Goal: Information Seeking & Learning: Check status

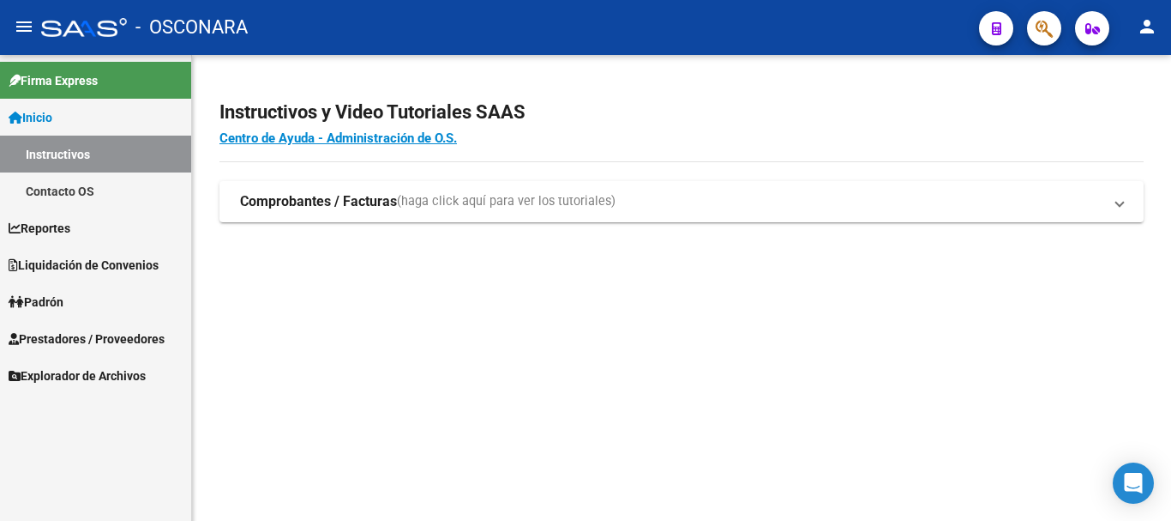
click at [86, 332] on span "Prestadores / Proveedores" at bounding box center [87, 338] width 156 height 19
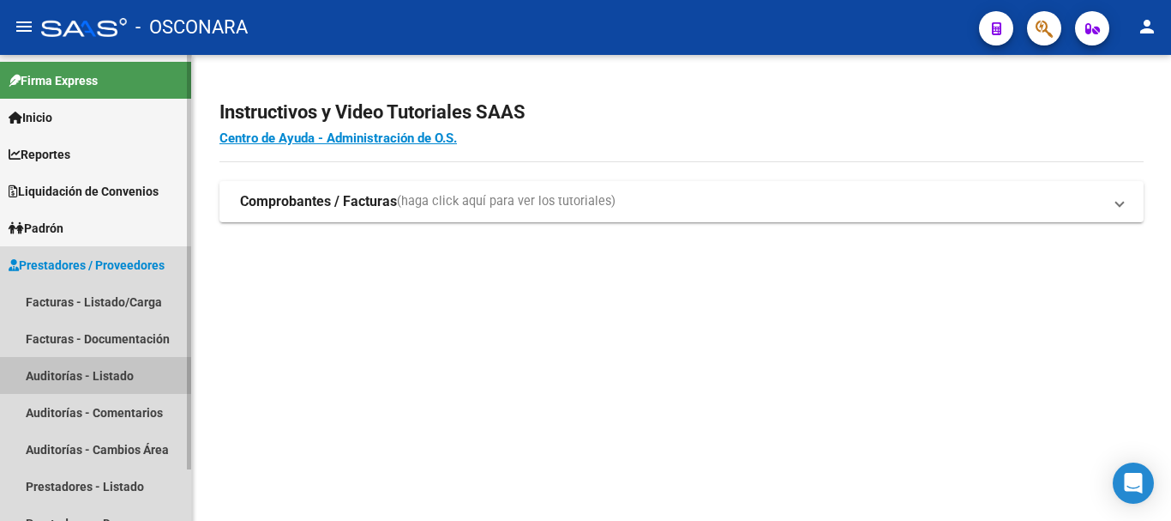
click at [74, 376] on link "Auditorías - Listado" at bounding box center [95, 375] width 191 height 37
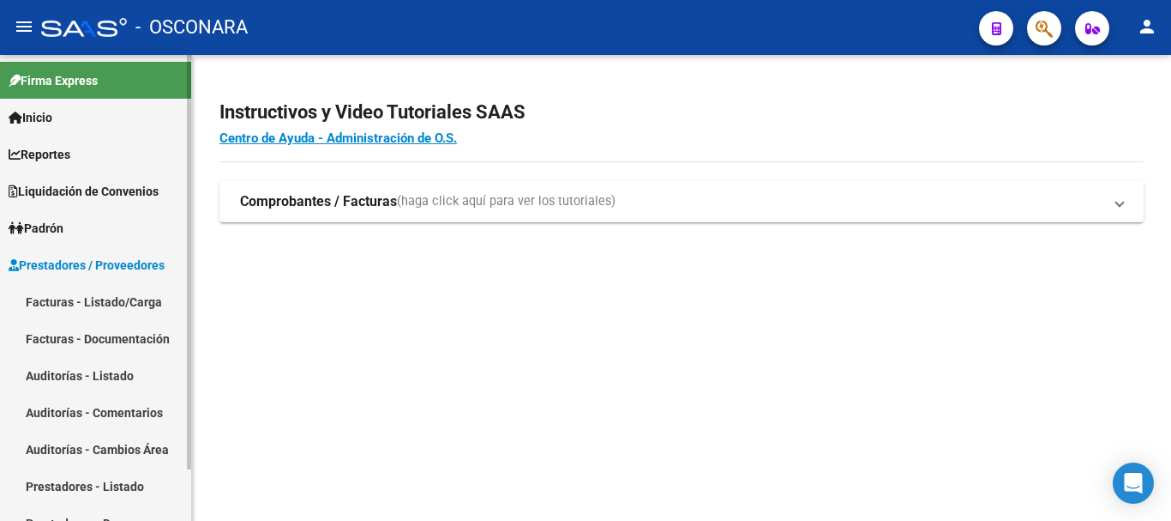
click at [91, 361] on link "Auditorías - Listado" at bounding box center [95, 375] width 191 height 37
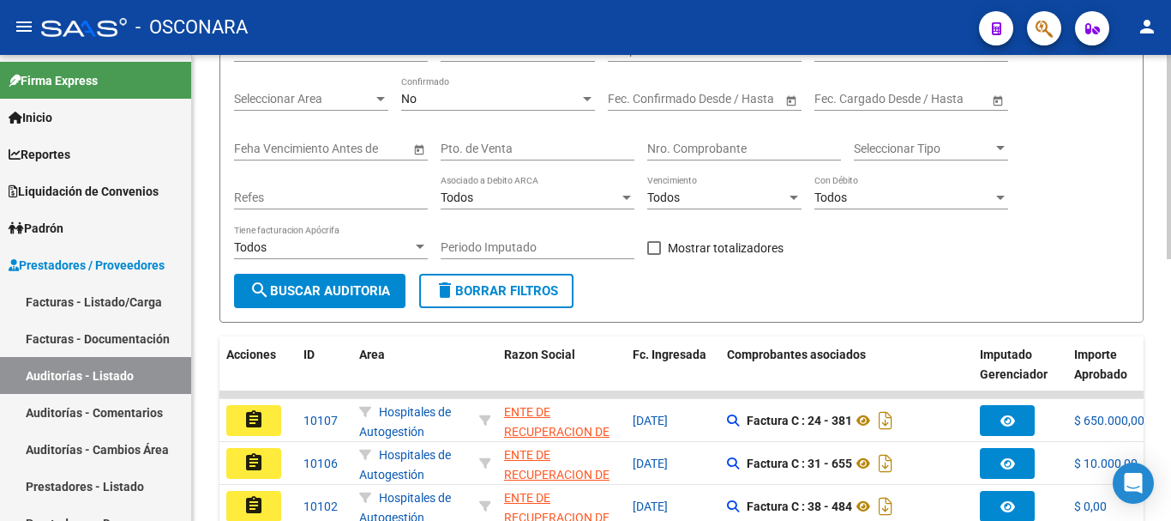
scroll to position [86, 0]
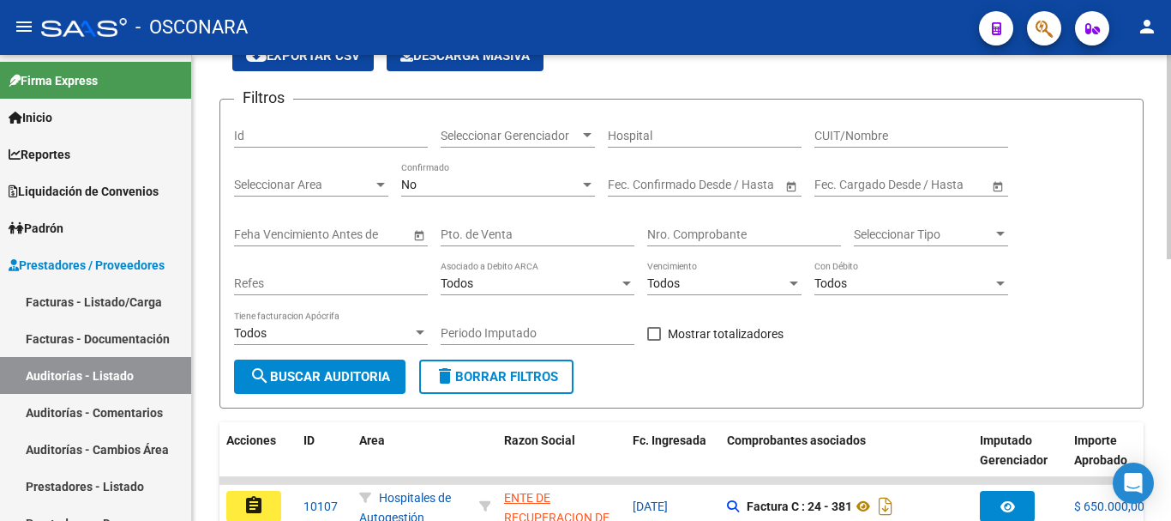
click at [268, 137] on input "Id" at bounding box center [331, 136] width 194 height 15
type input "7889"
click at [862, 134] on input "CUIT/Nombre" at bounding box center [912, 136] width 194 height 15
click at [351, 376] on span "search Buscar Auditoria" at bounding box center [320, 376] width 141 height 15
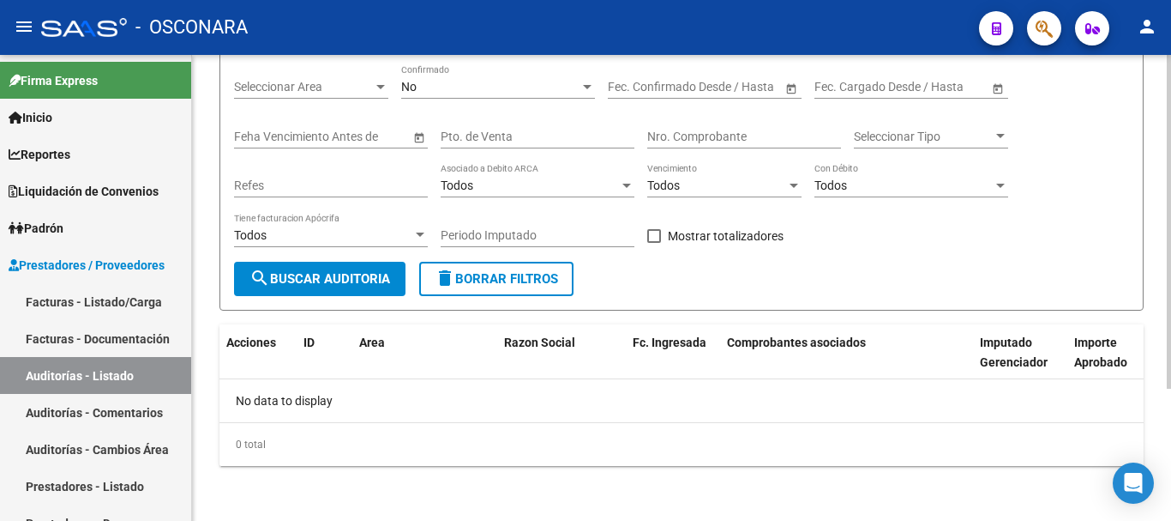
scroll to position [12, 0]
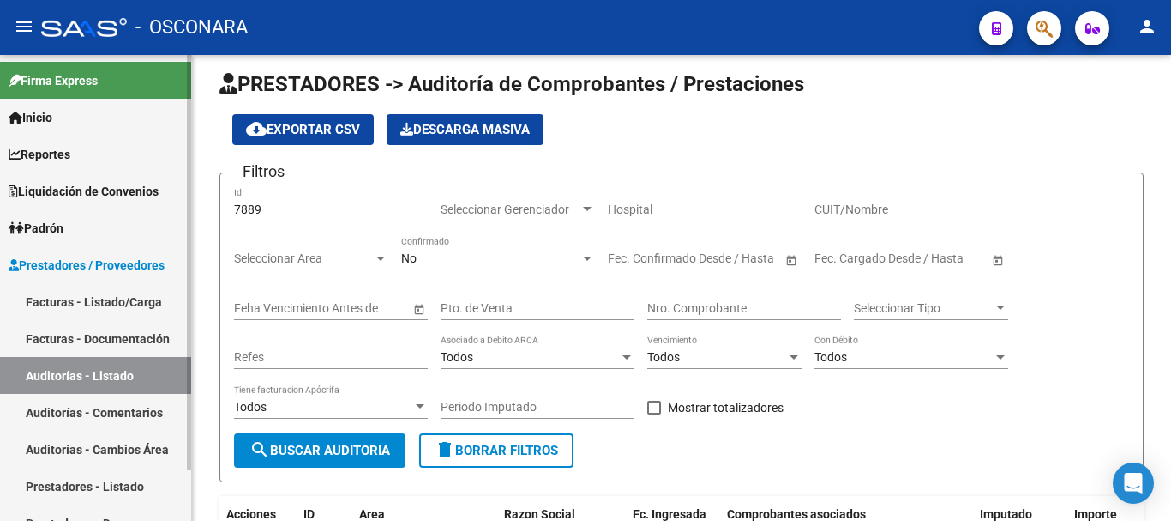
click at [72, 364] on link "Auditorías - Listado" at bounding box center [95, 375] width 191 height 37
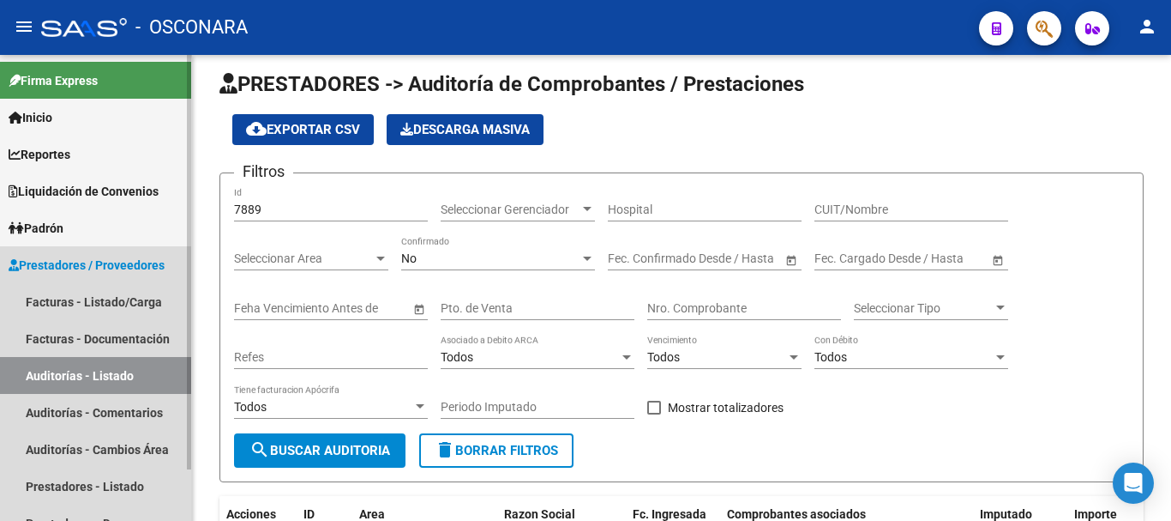
click at [70, 374] on link "Auditorías - Listado" at bounding box center [95, 375] width 191 height 37
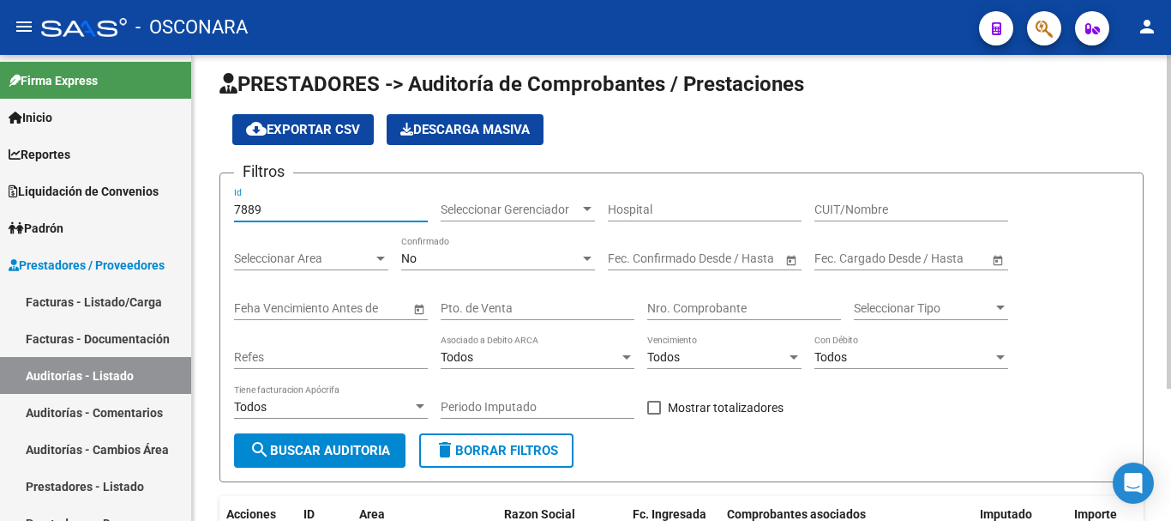
click at [307, 205] on input "7889" at bounding box center [331, 209] width 194 height 15
click at [534, 203] on span "Seleccionar Gerenciador" at bounding box center [510, 209] width 139 height 15
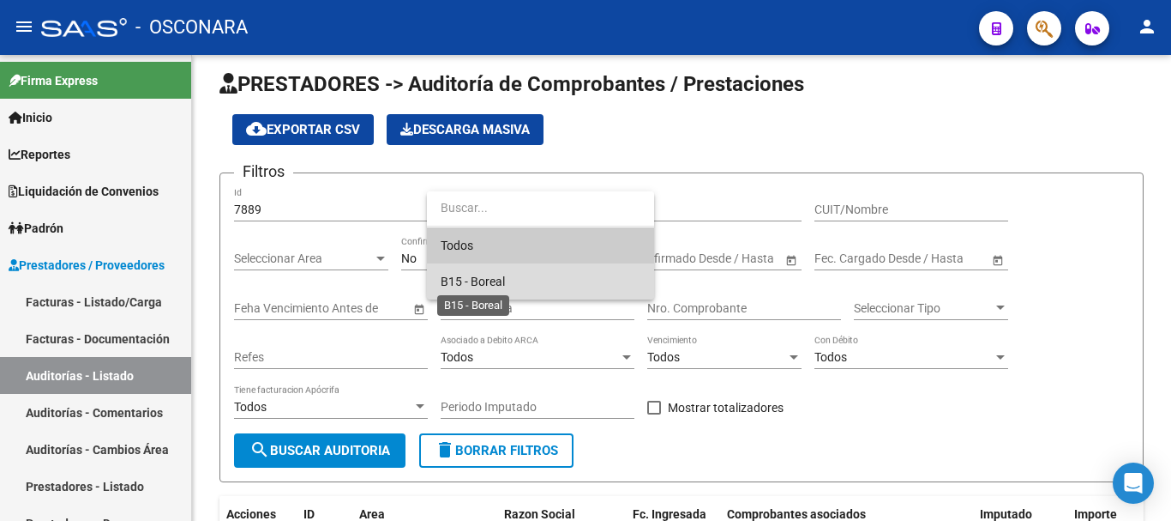
click at [462, 279] on span "B15 - Boreal" at bounding box center [473, 281] width 64 height 14
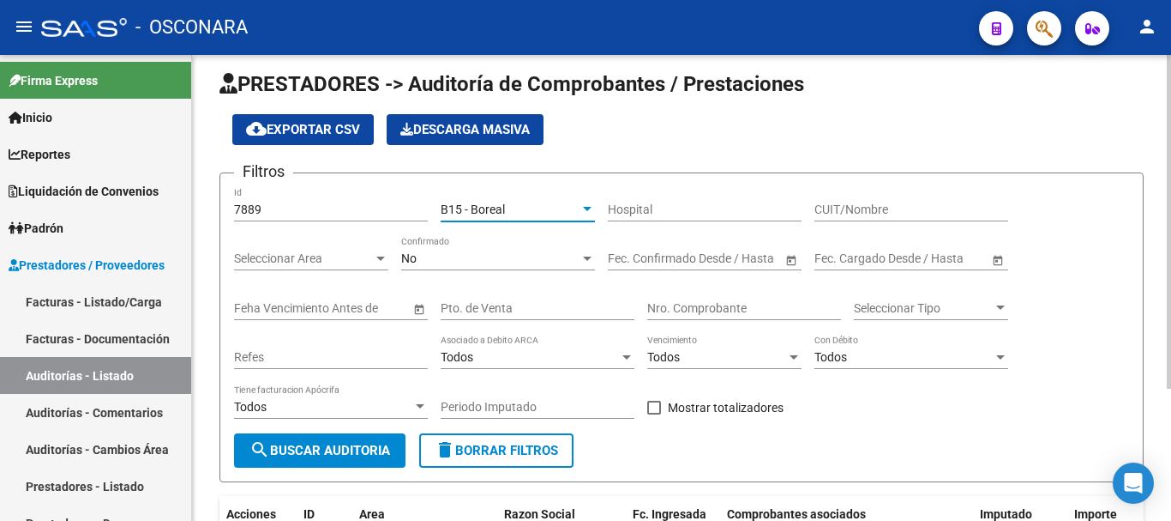
scroll to position [184, 0]
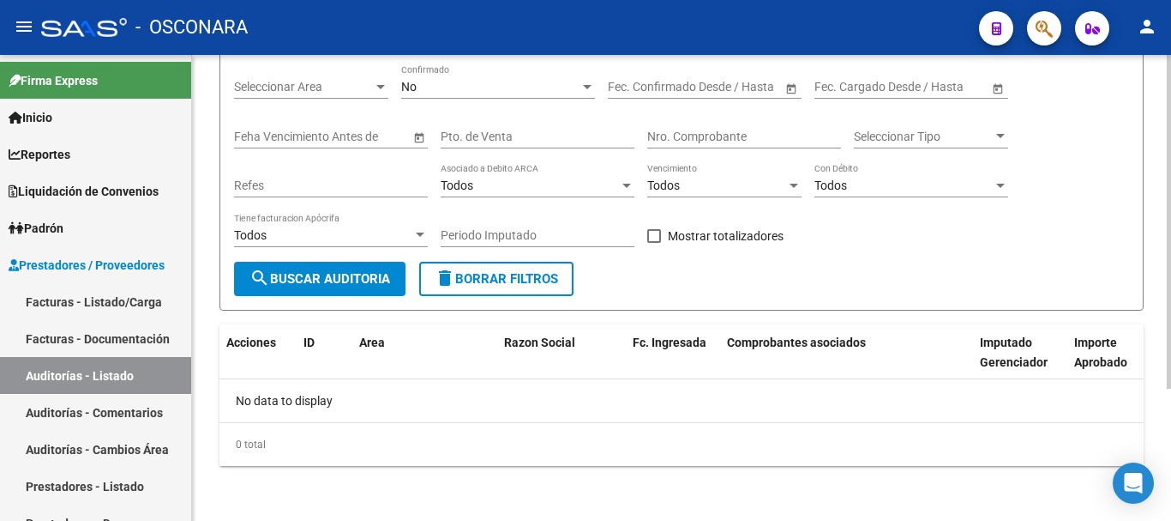
click at [326, 273] on span "search Buscar Auditoria" at bounding box center [320, 278] width 141 height 15
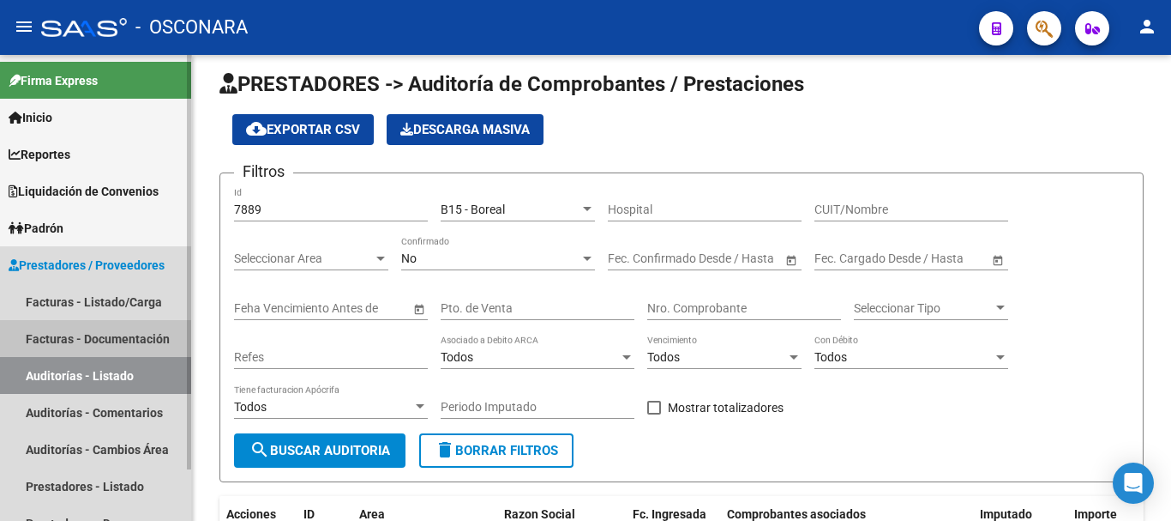
click at [97, 334] on link "Facturas - Documentación" at bounding box center [95, 338] width 191 height 37
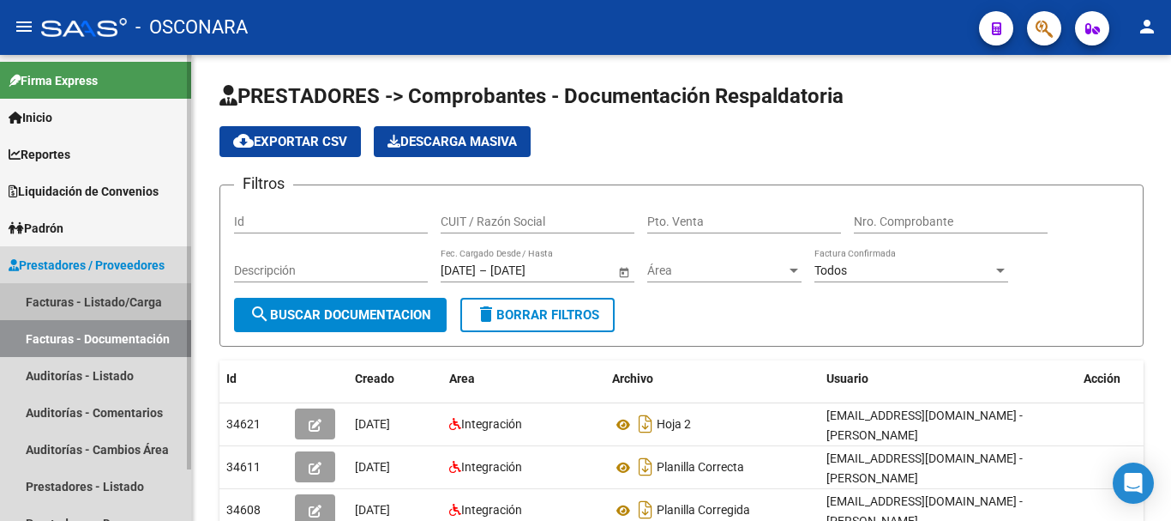
click at [75, 297] on link "Facturas - Listado/Carga" at bounding box center [95, 301] width 191 height 37
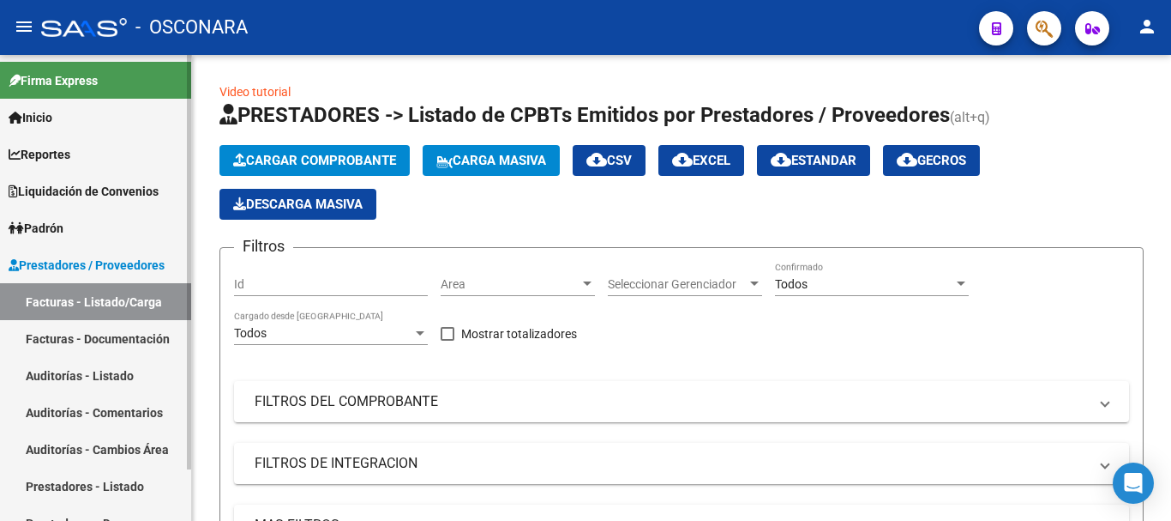
scroll to position [57, 0]
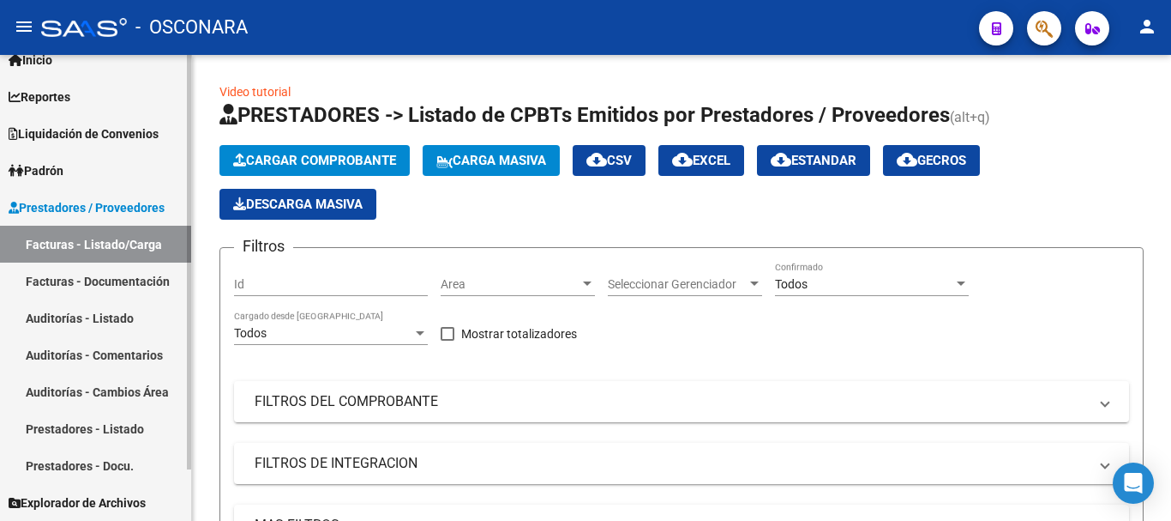
click at [65, 64] on link "Inicio" at bounding box center [95, 59] width 191 height 37
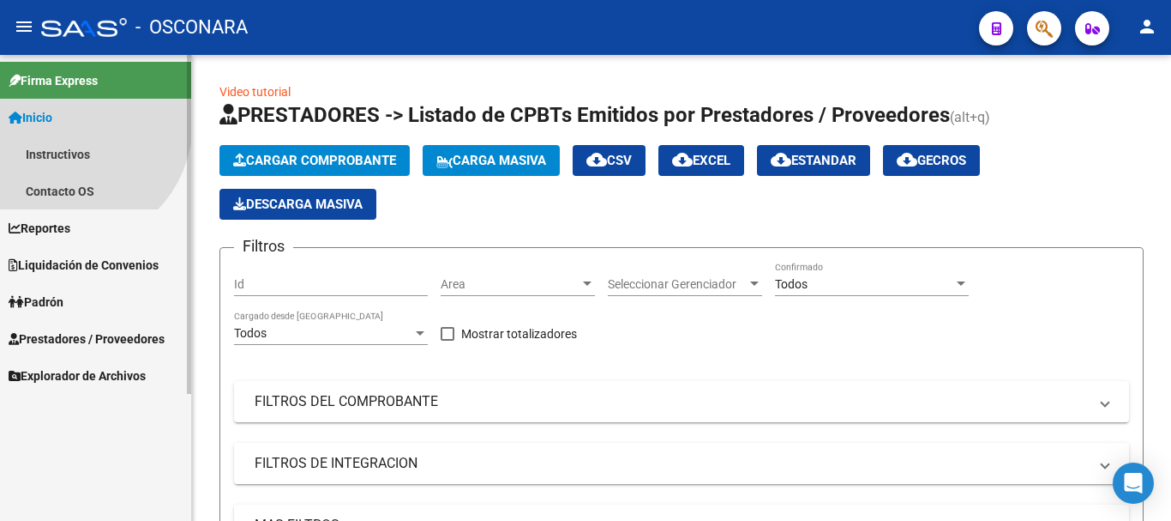
scroll to position [0, 0]
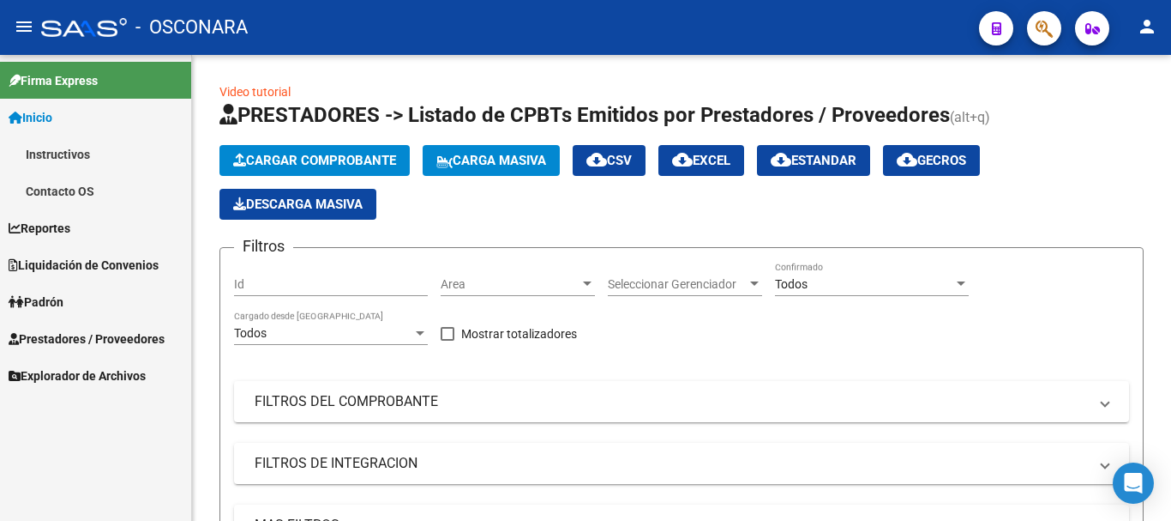
click at [100, 261] on span "Liquidación de Convenios" at bounding box center [84, 265] width 150 height 19
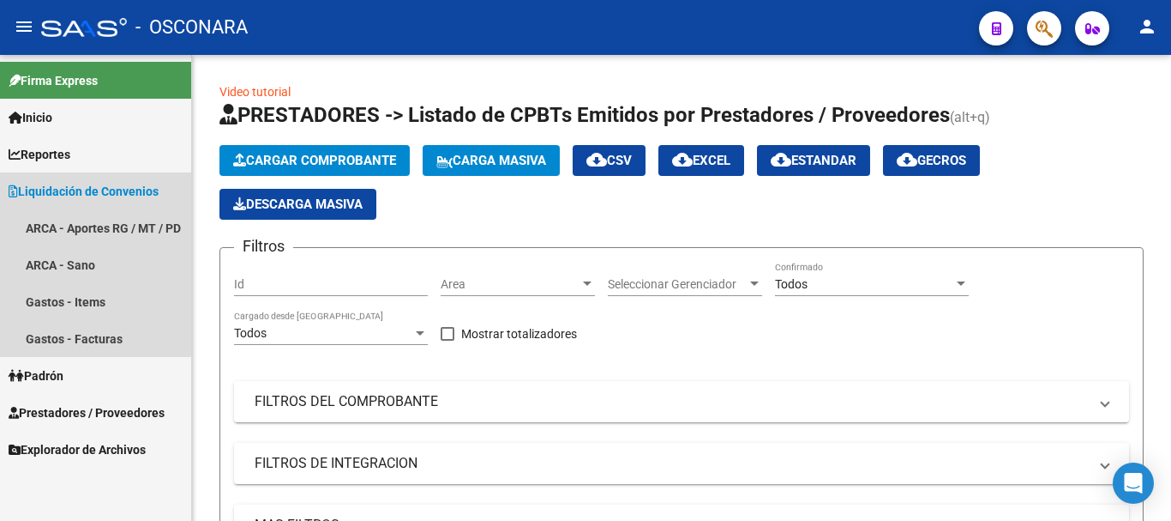
click at [95, 187] on span "Liquidación de Convenios" at bounding box center [84, 191] width 150 height 19
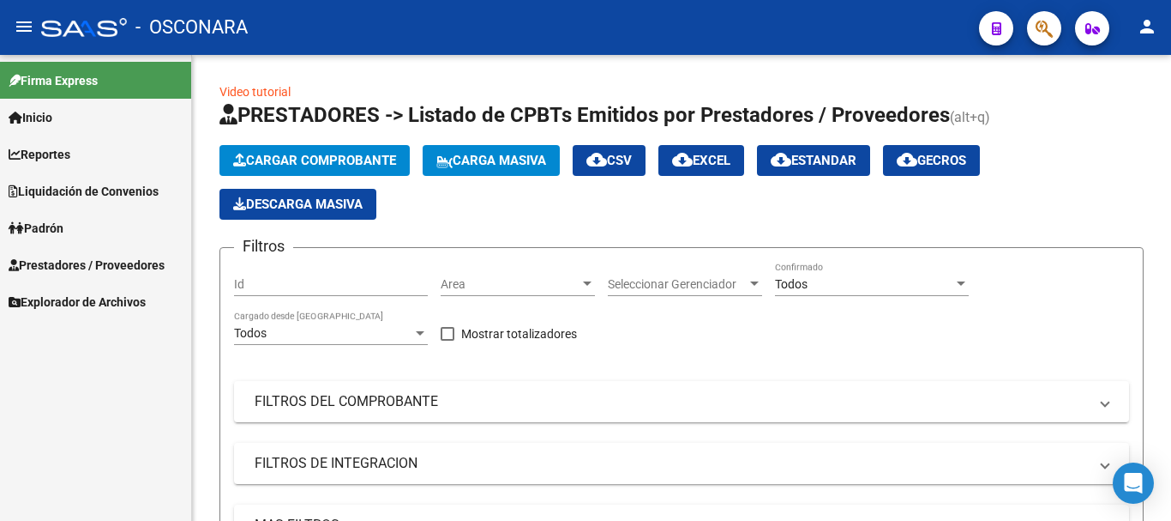
click at [120, 266] on span "Prestadores / Proveedores" at bounding box center [87, 265] width 156 height 19
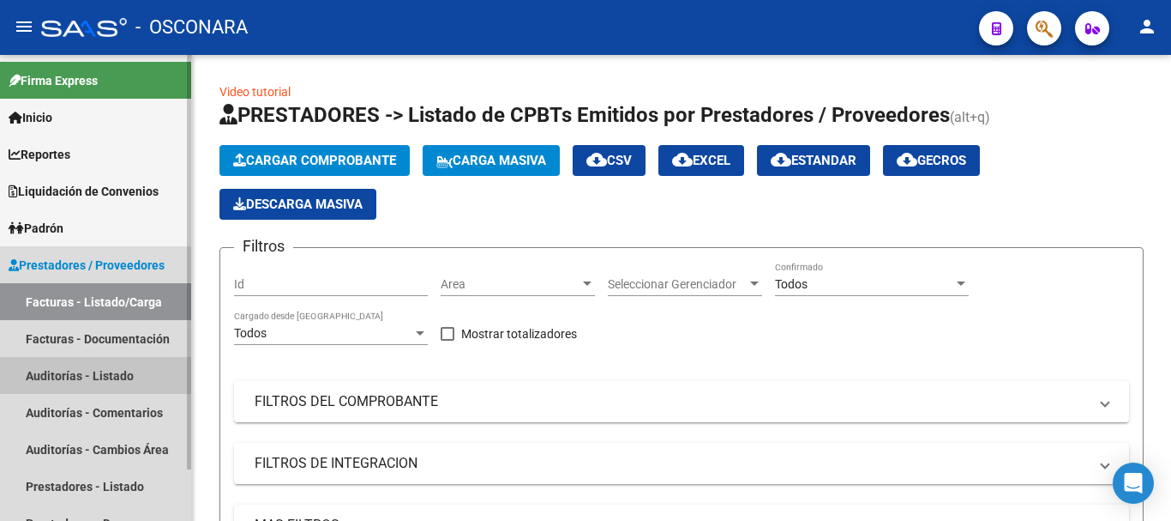
click at [81, 371] on link "Auditorías - Listado" at bounding box center [95, 375] width 191 height 37
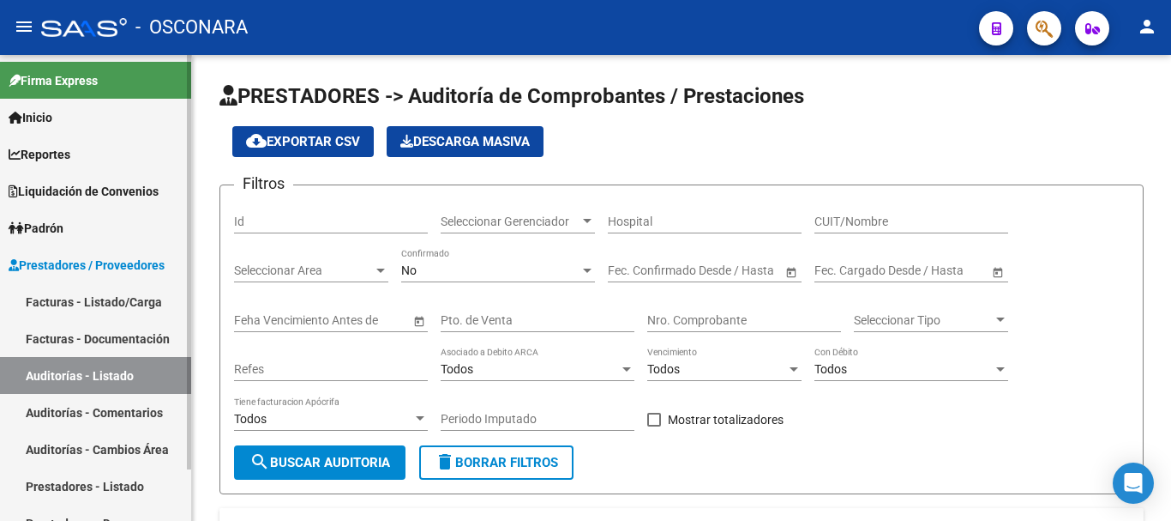
scroll to position [57, 0]
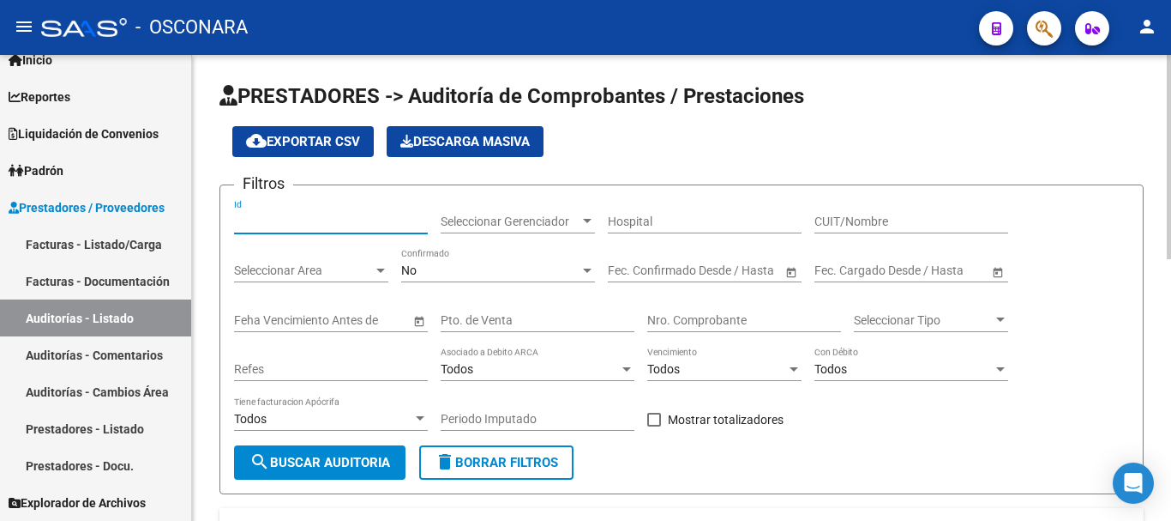
click at [318, 220] on input "Id" at bounding box center [331, 221] width 194 height 15
type input "7889"
click at [577, 267] on div "No" at bounding box center [490, 270] width 178 height 15
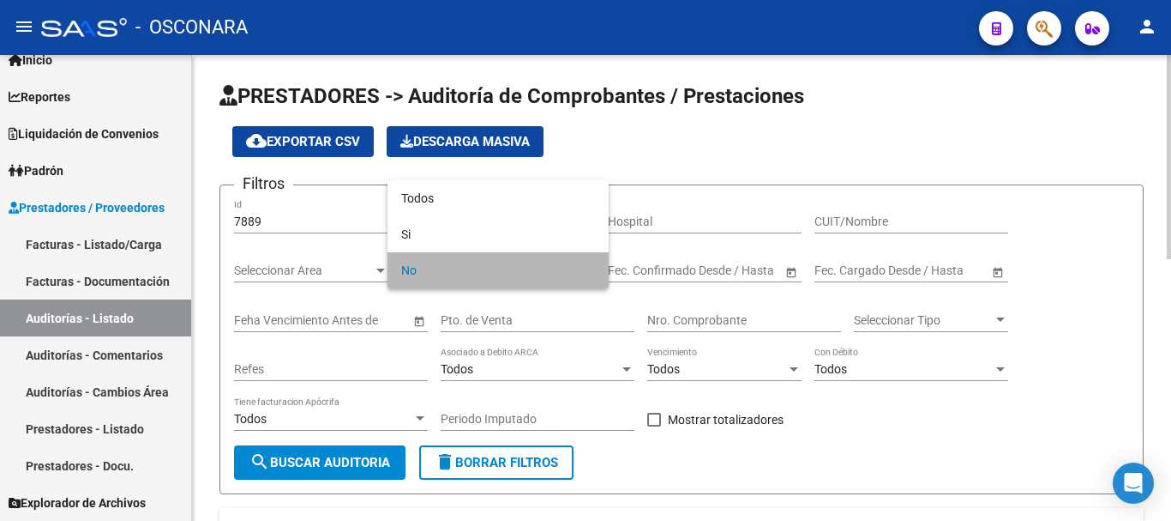
click at [577, 267] on span "No" at bounding box center [498, 270] width 194 height 36
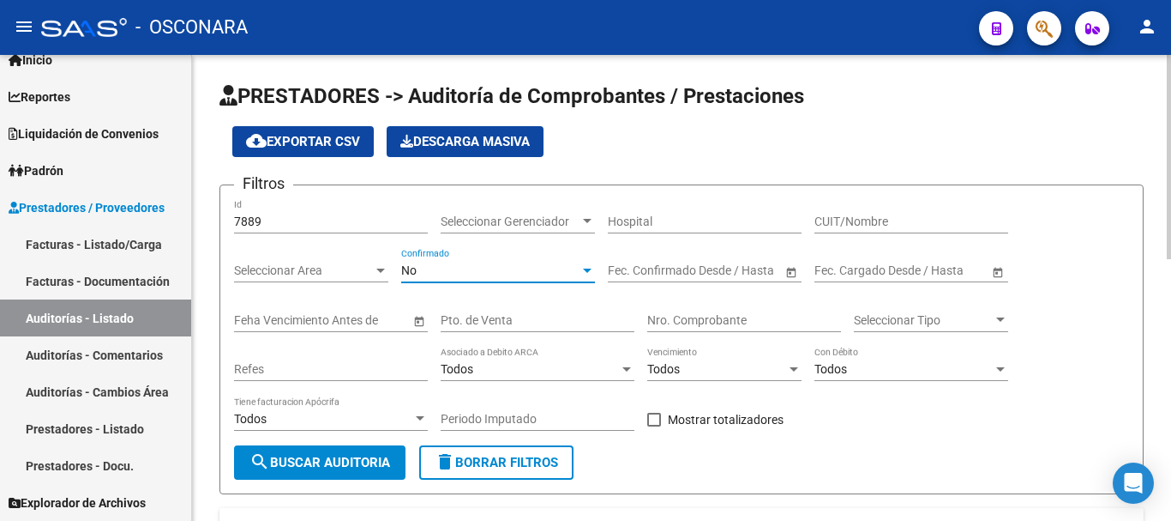
scroll to position [86, 0]
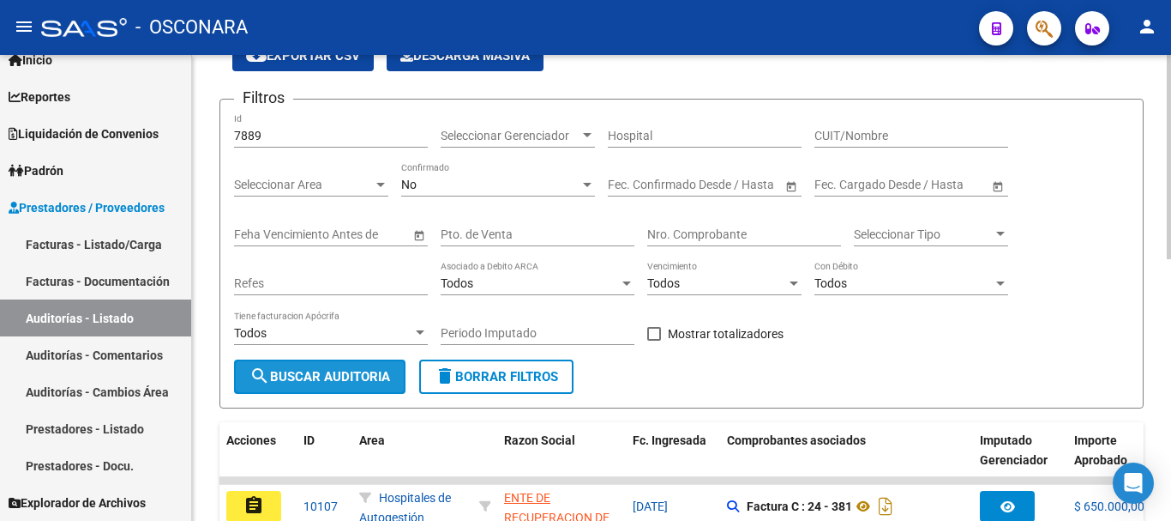
click at [358, 378] on span "search Buscar Auditoria" at bounding box center [320, 376] width 141 height 15
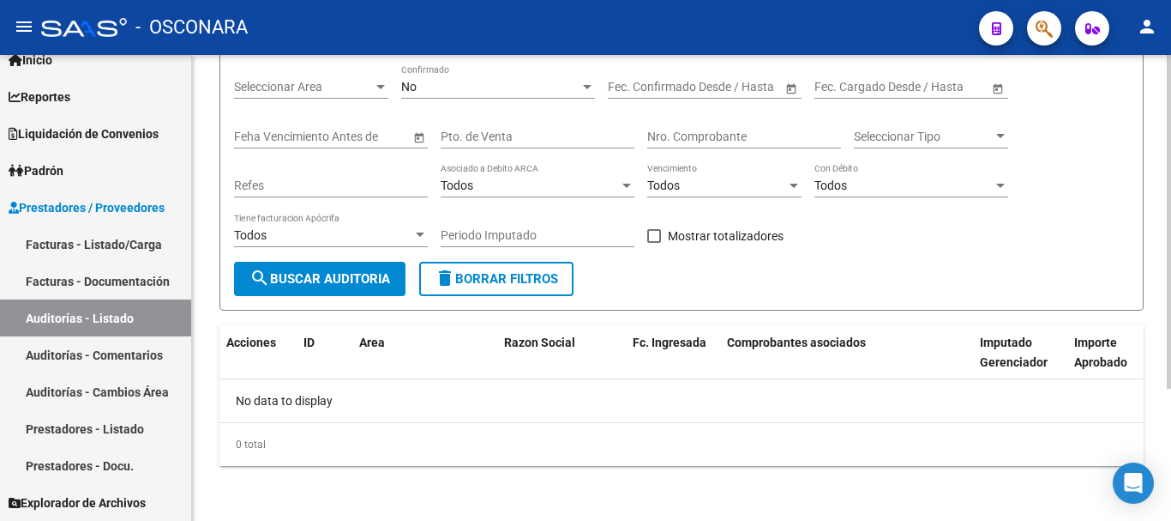
scroll to position [0, 0]
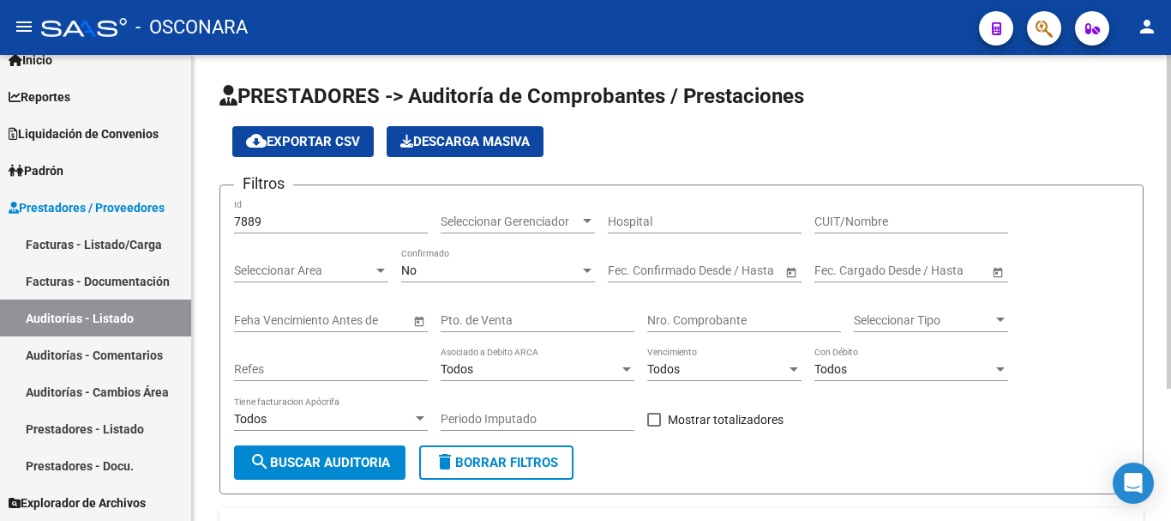
click at [527, 282] on div "No Confirmado" at bounding box center [498, 265] width 194 height 34
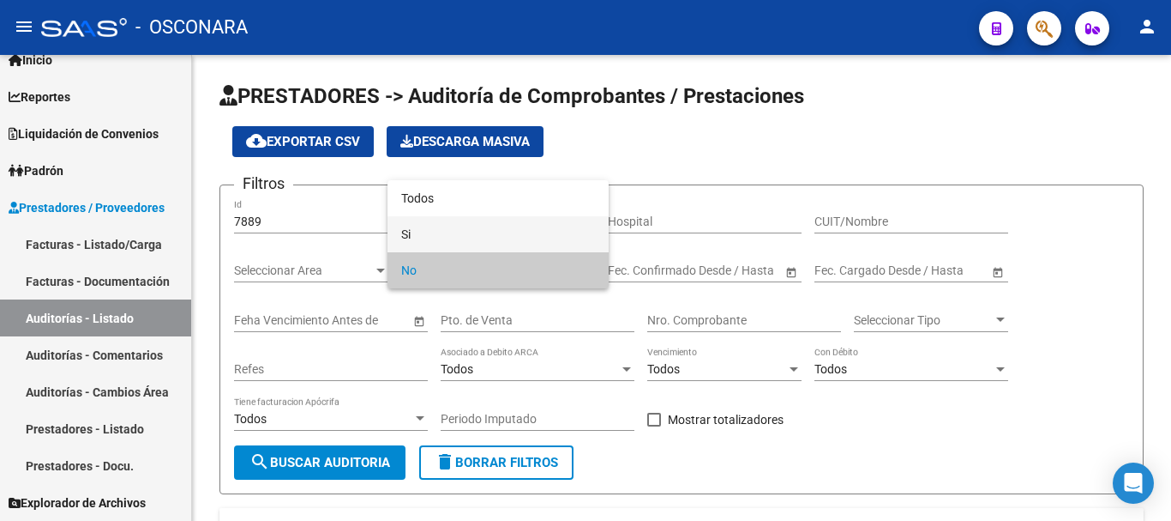
click at [453, 229] on span "Si" at bounding box center [498, 234] width 194 height 36
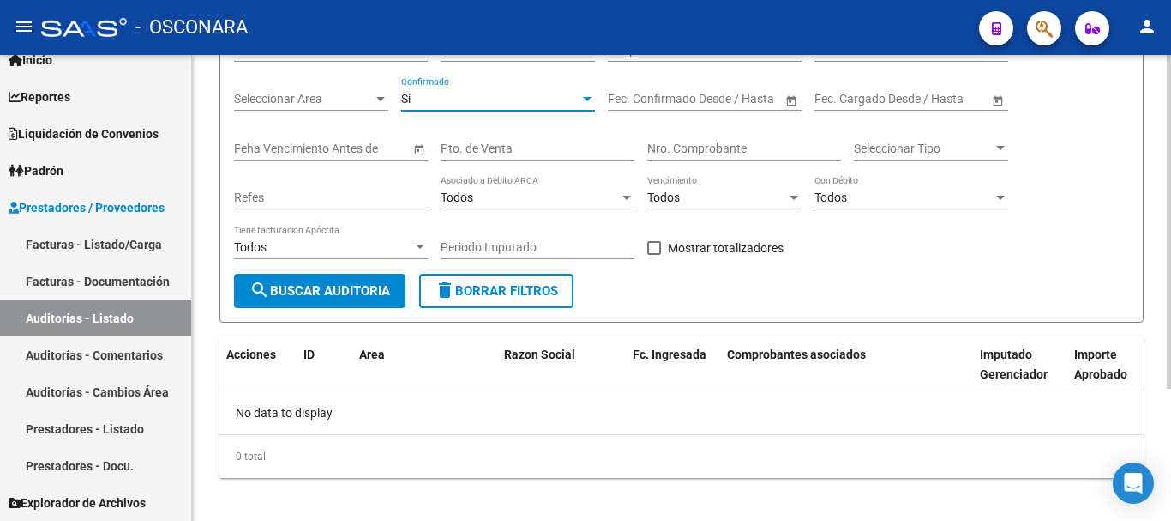
click at [380, 276] on button "search Buscar Auditoria" at bounding box center [320, 291] width 172 height 34
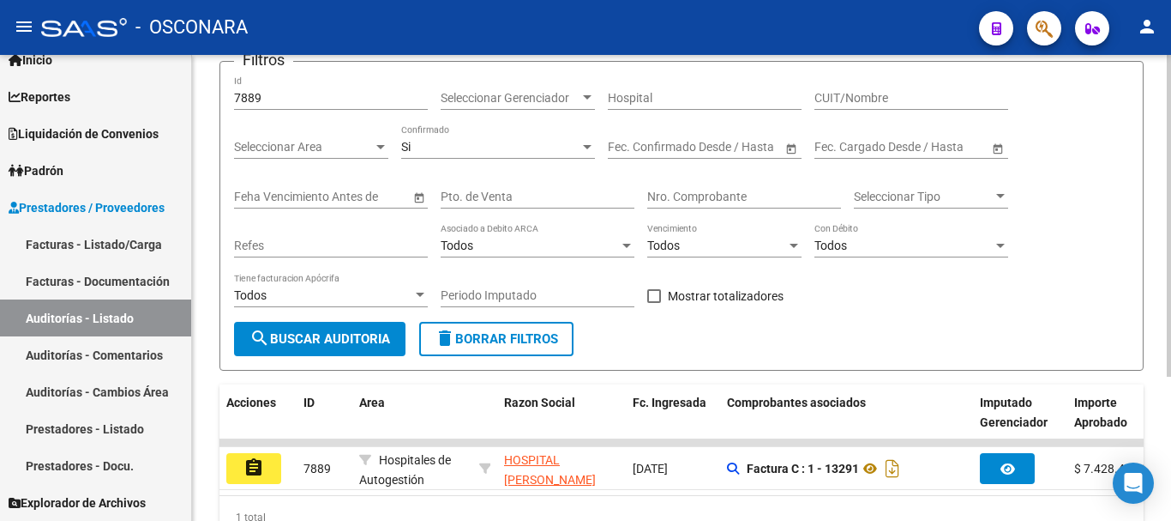
scroll to position [209, 0]
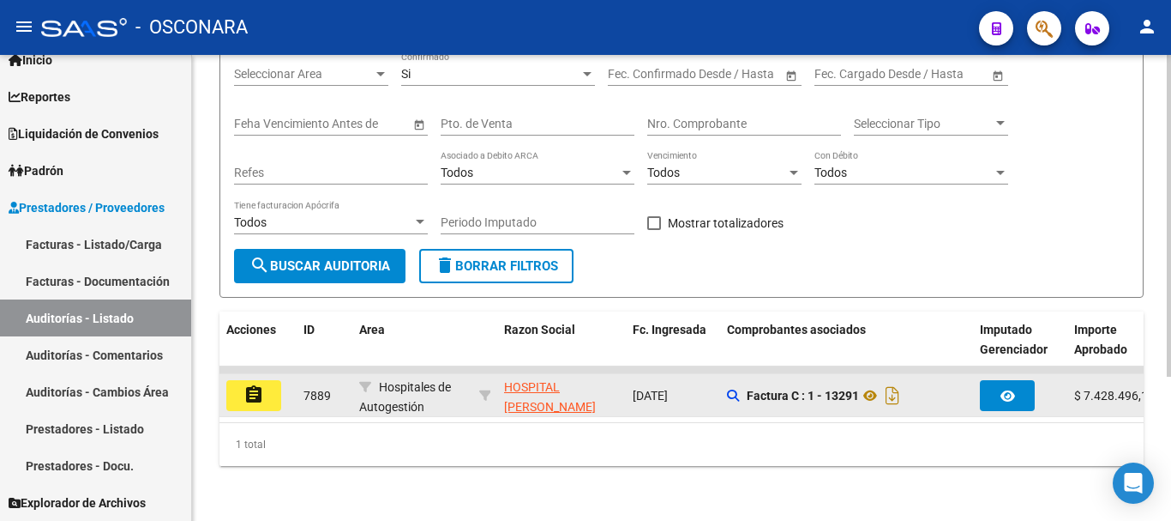
click at [253, 384] on mat-icon "assignment" at bounding box center [254, 394] width 21 height 21
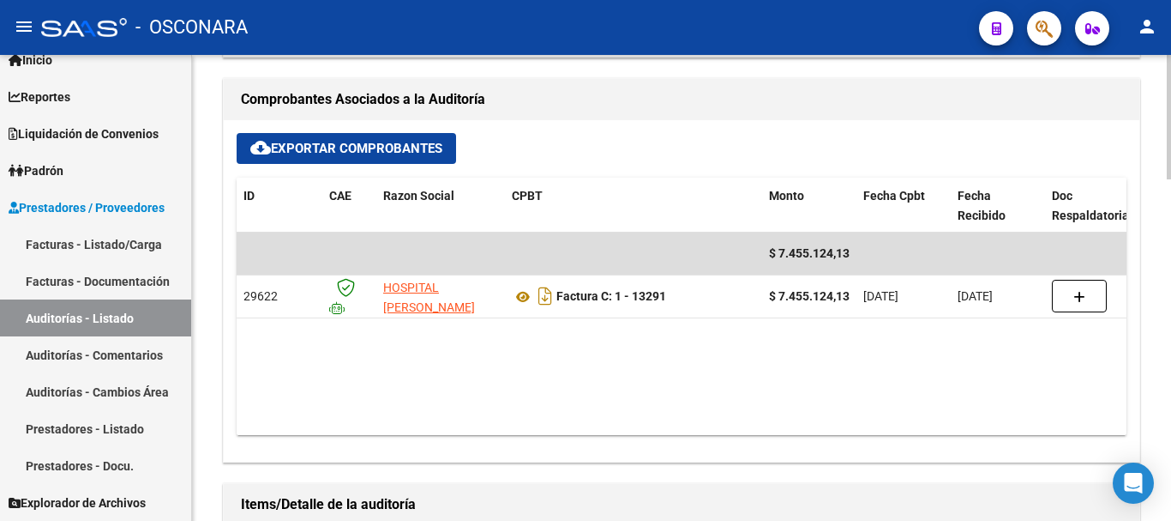
scroll to position [772, 0]
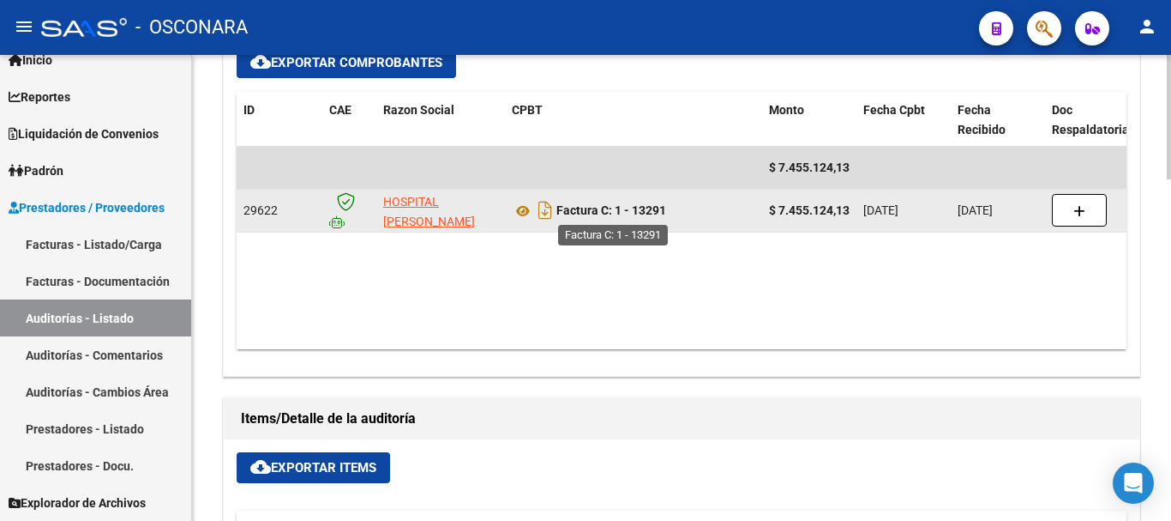
drag, startPoint x: 668, startPoint y: 210, endPoint x: 559, endPoint y: 207, distance: 109.0
click at [559, 207] on strong "Factura C: 1 - 13291" at bounding box center [612, 211] width 110 height 14
copy strong "Factura C: 1 - 13291"
click at [549, 208] on icon "Descargar documento" at bounding box center [545, 209] width 22 height 27
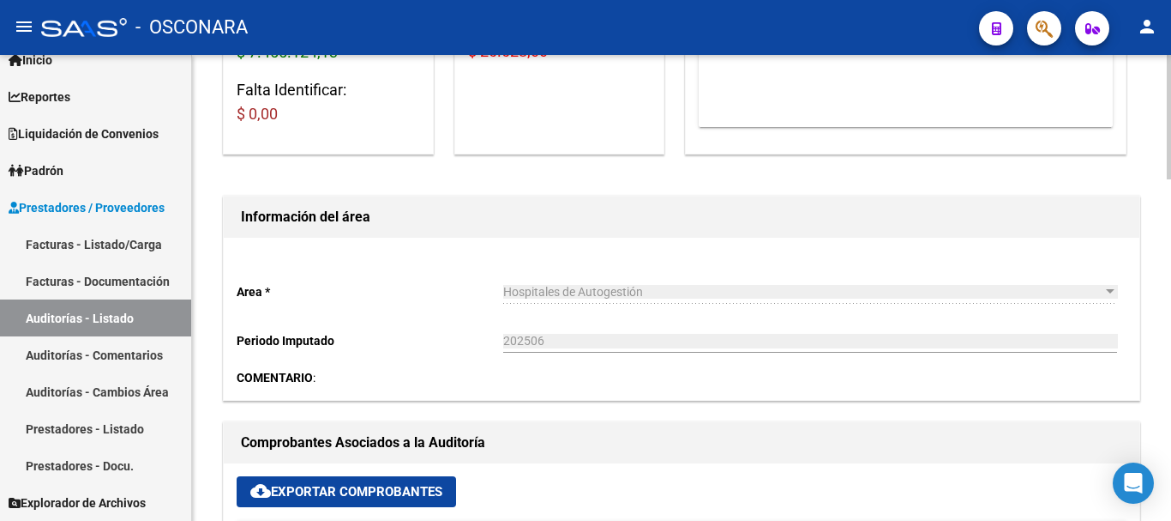
scroll to position [0, 0]
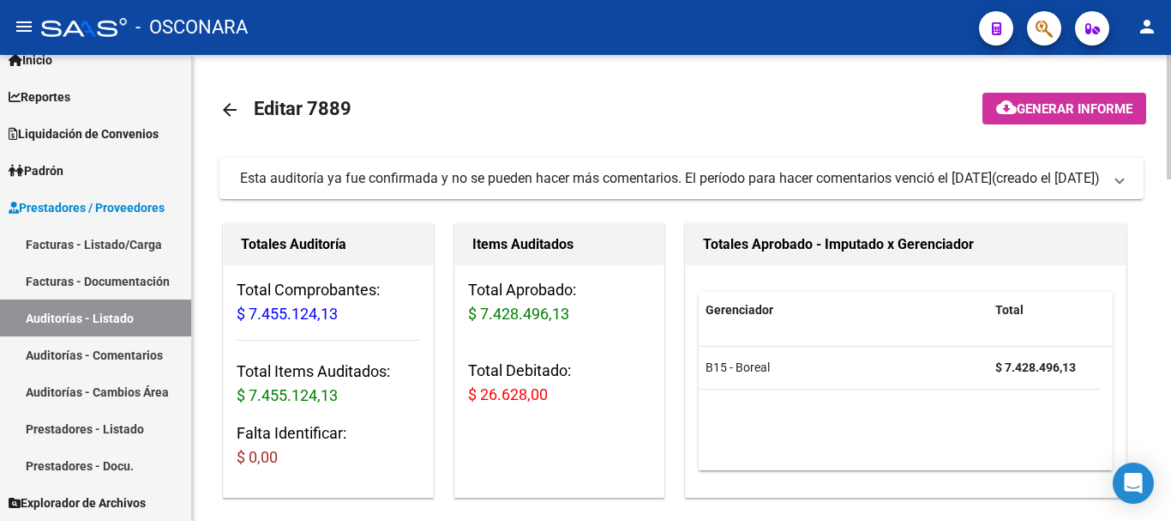
click at [232, 110] on mat-icon "arrow_back" at bounding box center [230, 109] width 21 height 21
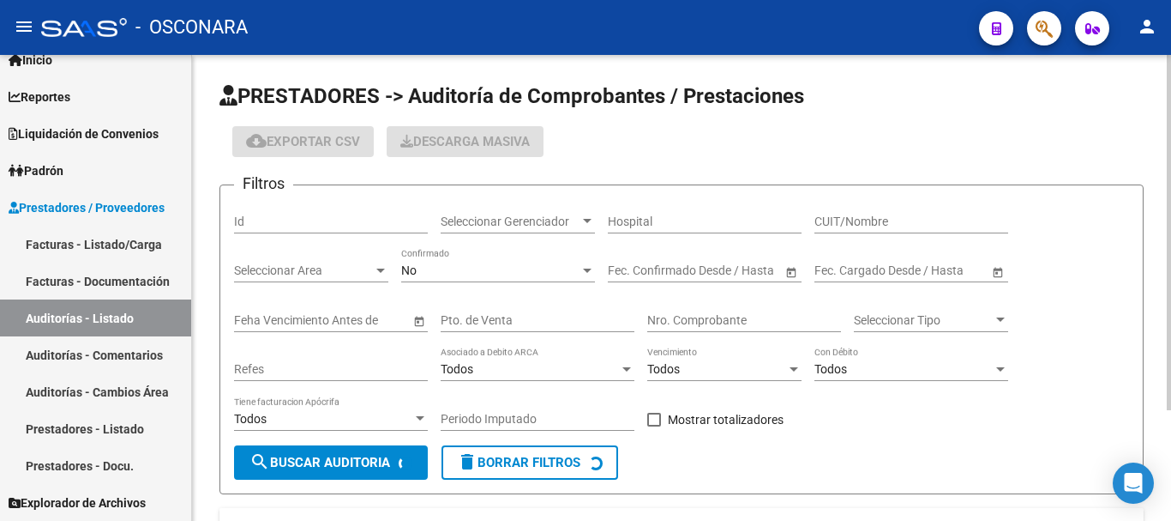
click at [298, 202] on div "Id" at bounding box center [331, 216] width 194 height 34
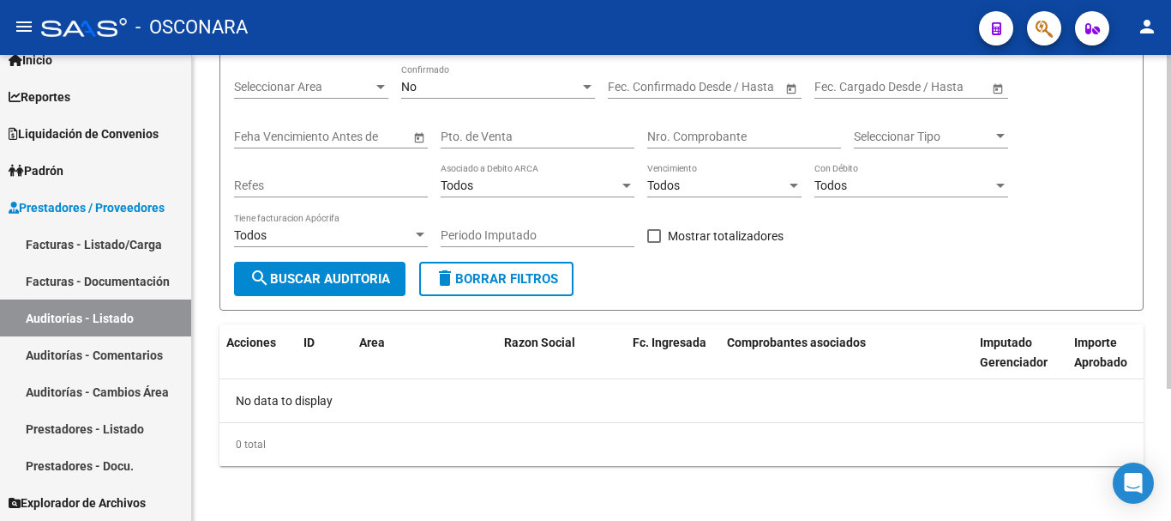
scroll to position [98, 0]
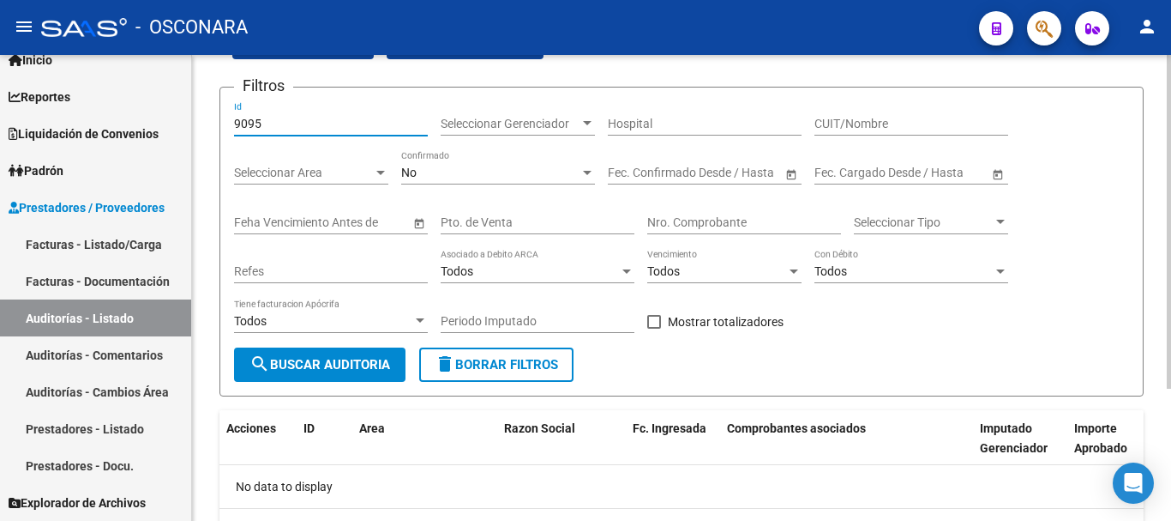
click at [551, 172] on div "No" at bounding box center [490, 173] width 178 height 15
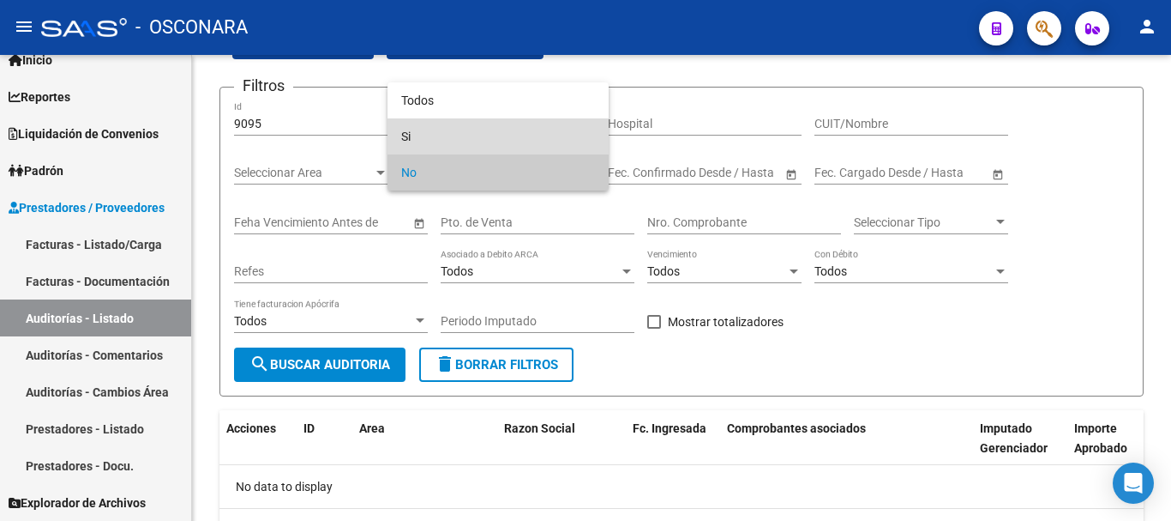
click at [479, 134] on span "Si" at bounding box center [498, 136] width 194 height 36
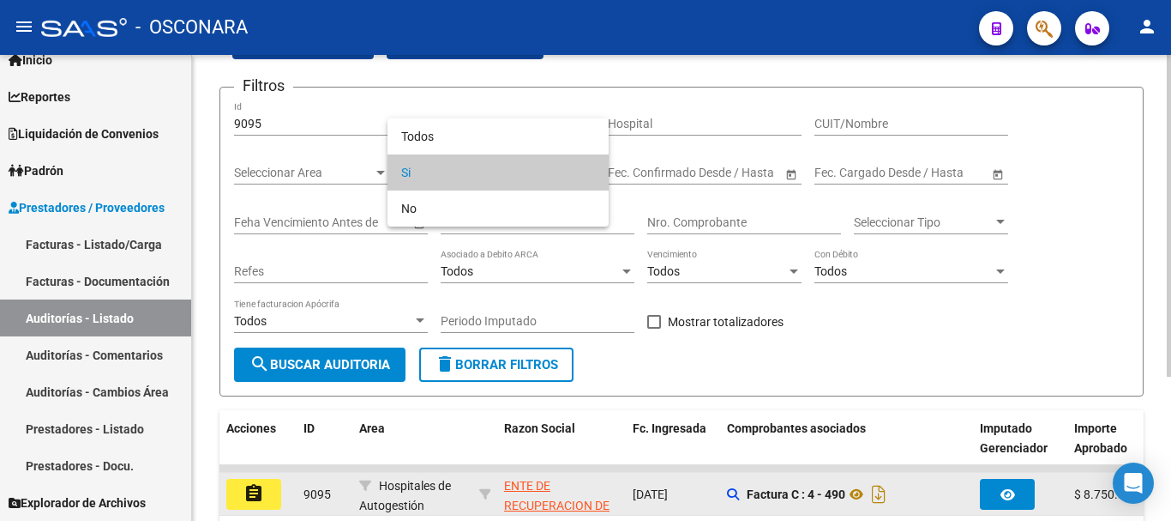
drag, startPoint x: 843, startPoint y: 495, endPoint x: 754, endPoint y: 484, distance: 89.8
click at [754, 484] on div at bounding box center [585, 260] width 1171 height 521
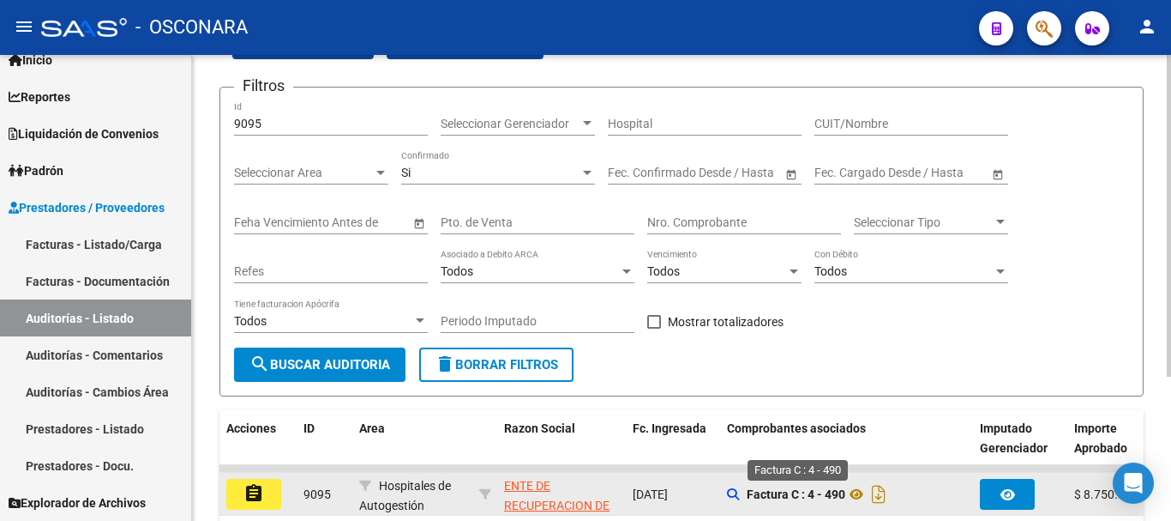
drag, startPoint x: 746, startPoint y: 496, endPoint x: 845, endPoint y: 490, distance: 98.8
click at [845, 490] on div "Factura C : 4 - 490" at bounding box center [846, 493] width 239 height 27
copy strong "Factura C : 4 - 490"
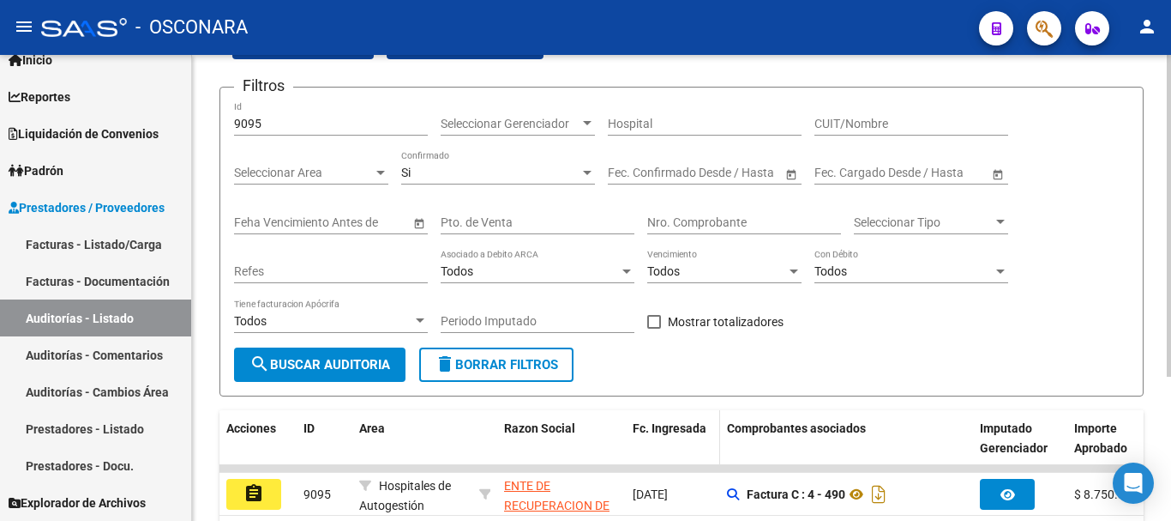
scroll to position [209, 0]
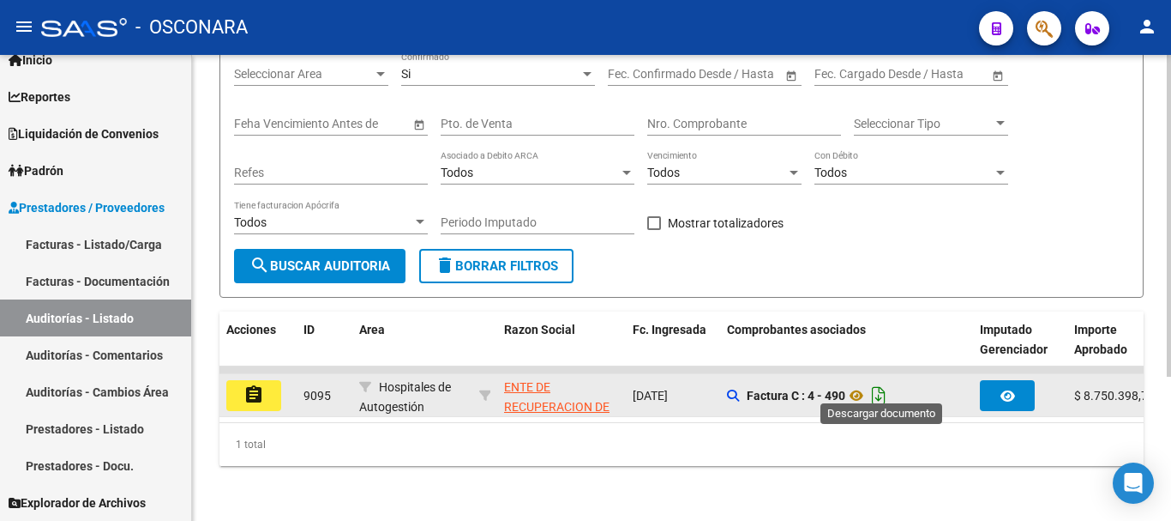
click at [883, 383] on icon "Descargar documento" at bounding box center [879, 395] width 22 height 27
click at [884, 382] on icon "Descargar documento" at bounding box center [879, 395] width 22 height 27
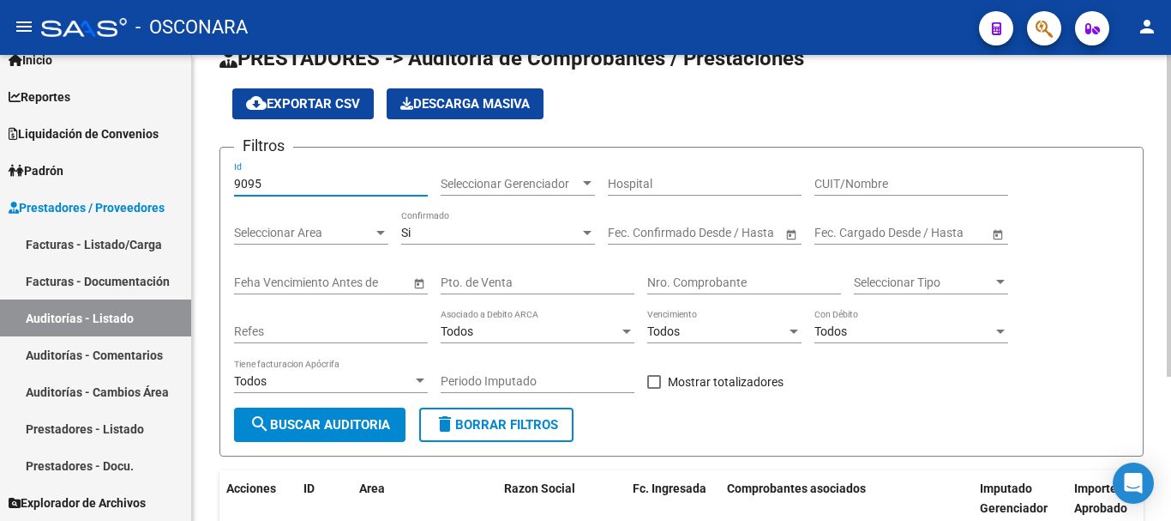
click at [324, 184] on input "9095" at bounding box center [331, 184] width 194 height 15
drag, startPoint x: 324, startPoint y: 184, endPoint x: 200, endPoint y: 181, distance: 124.4
click at [200, 181] on div "PRESTADORES -> Auditoría de Comprobantes / Prestaciones cloud_download Exportar…" at bounding box center [681, 348] width 979 height 662
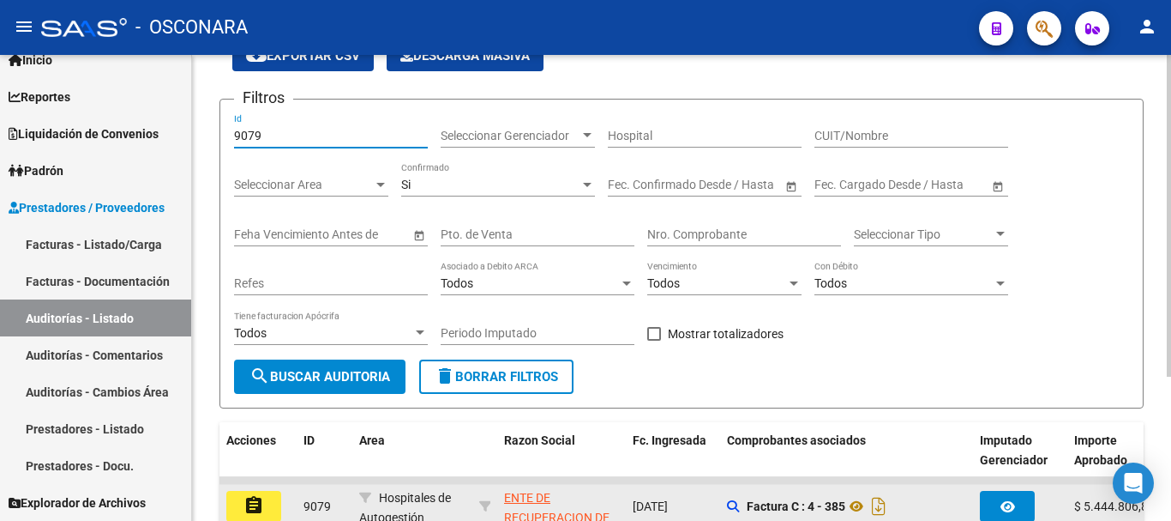
scroll to position [209, 0]
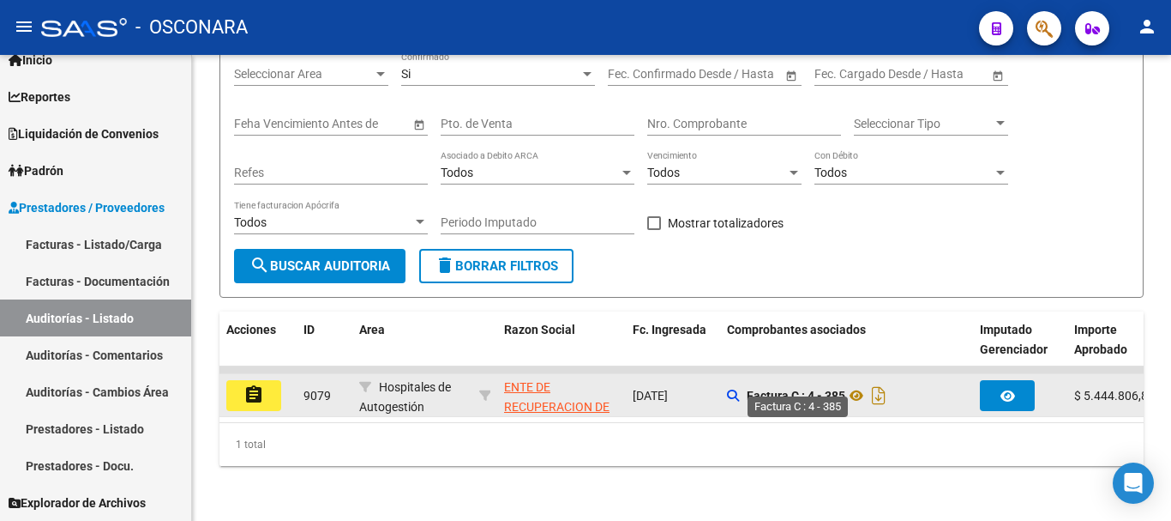
drag, startPoint x: 843, startPoint y: 382, endPoint x: 754, endPoint y: 382, distance: 89.2
click at [747, 388] on strong "Factura C : 4 - 385" at bounding box center [796, 395] width 99 height 14
copy strong "Factura C : 4 - 385"
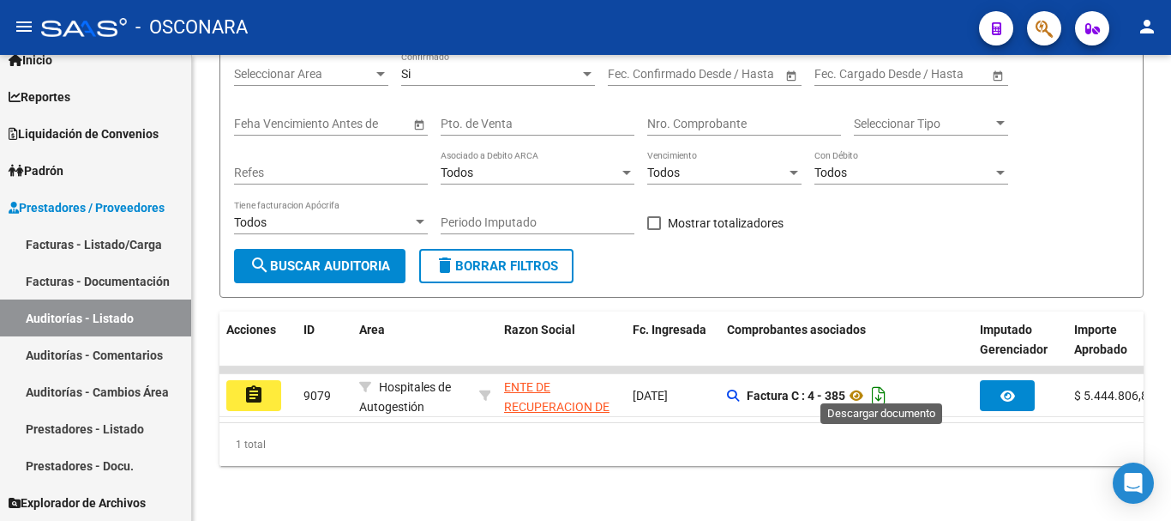
click at [872, 382] on icon "Descargar documento" at bounding box center [879, 395] width 22 height 27
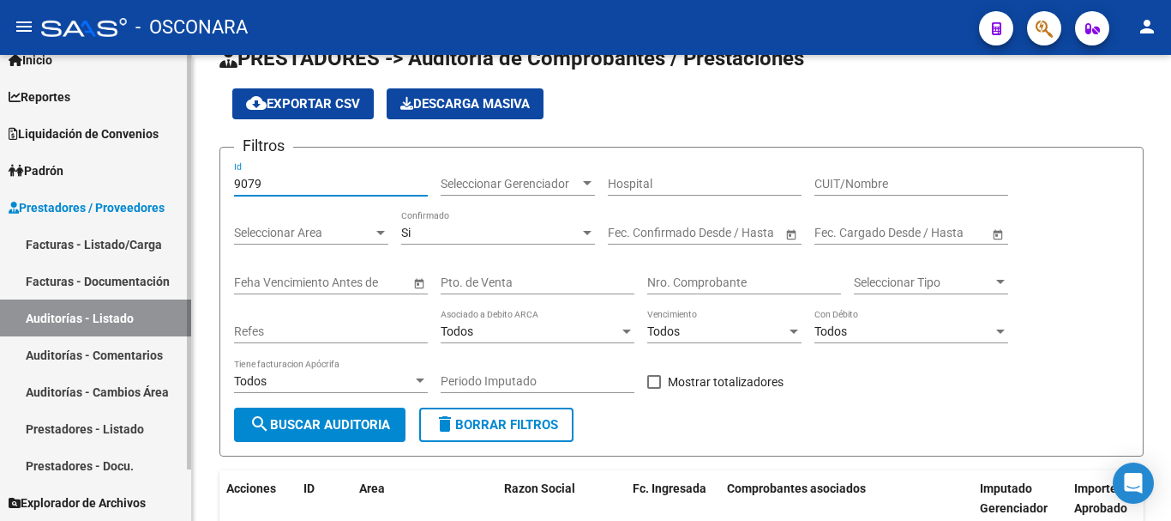
drag, startPoint x: 282, startPoint y: 182, endPoint x: 162, endPoint y: 172, distance: 120.4
click at [162, 172] on mat-sidenav-container "Firma Express Inicio Instructivos Contacto OS Reportes Ingresos Devengados Deta…" at bounding box center [585, 288] width 1171 height 466
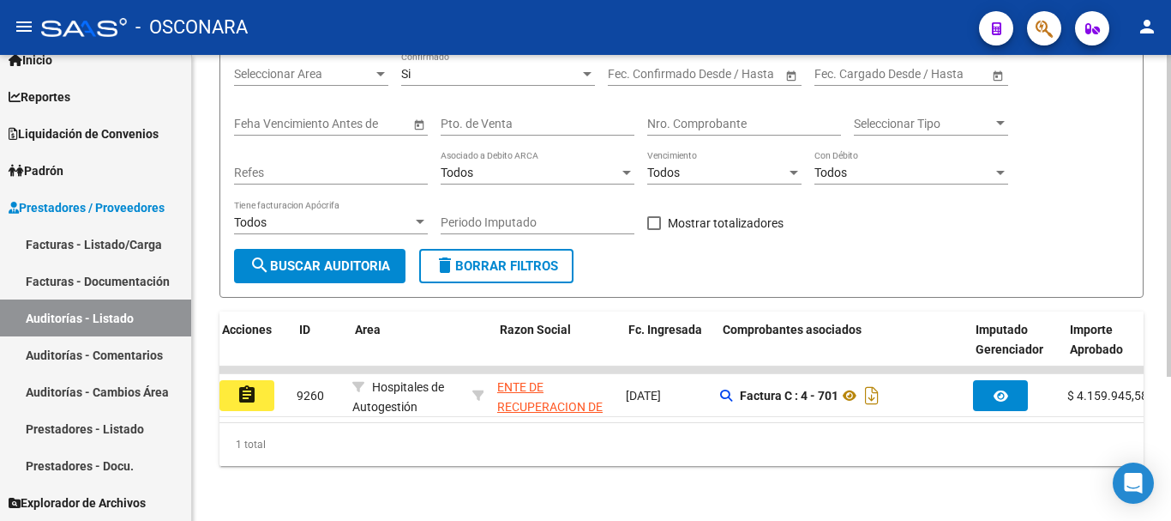
scroll to position [0, 0]
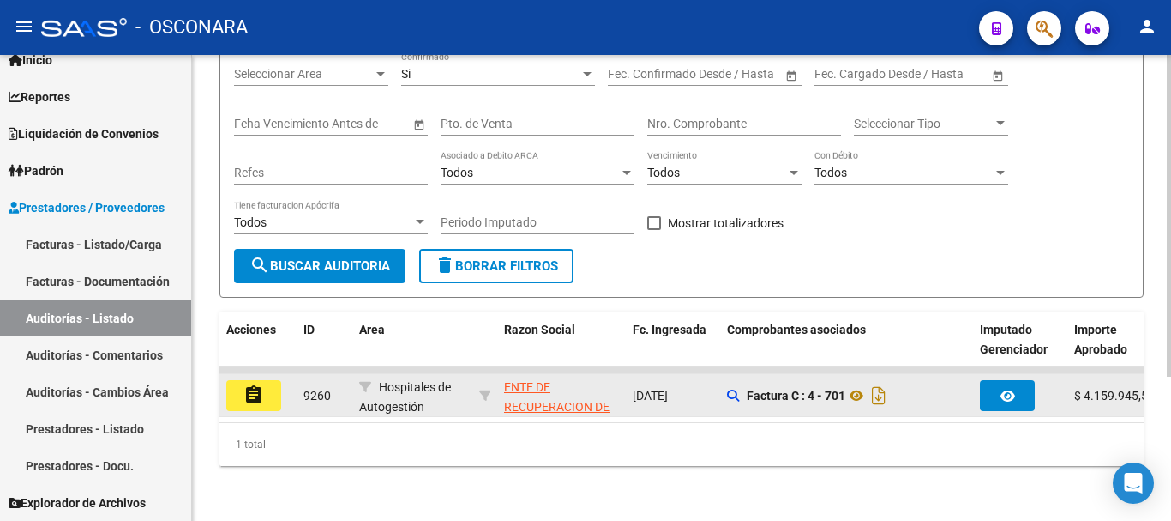
drag, startPoint x: 846, startPoint y: 384, endPoint x: 746, endPoint y: 380, distance: 99.6
click at [746, 382] on div "Factura C : 4 - 701" at bounding box center [846, 395] width 239 height 27
copy strong "Factura C : 4 - 701"
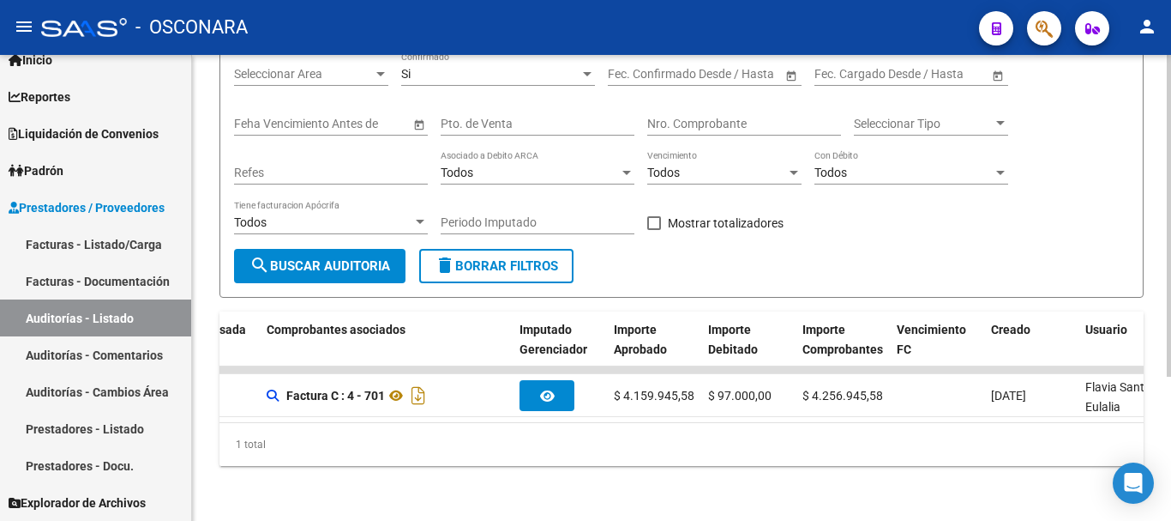
scroll to position [0, 592]
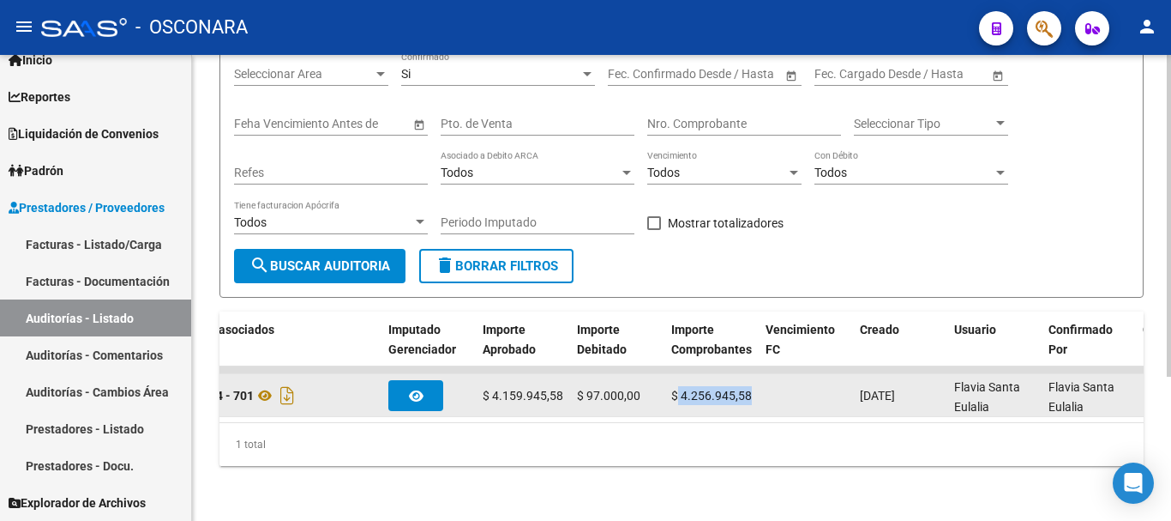
drag, startPoint x: 752, startPoint y: 382, endPoint x: 678, endPoint y: 383, distance: 73.8
click at [678, 383] on datatable-body-cell "$ 4.256.945,58" at bounding box center [712, 395] width 94 height 42
copy span "4.256.945,58"
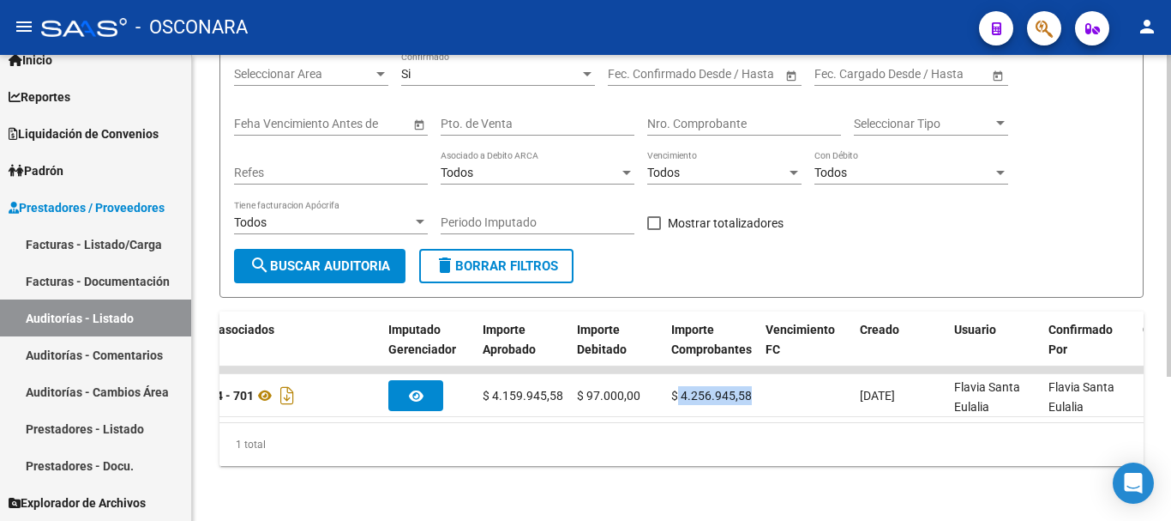
scroll to position [0, 0]
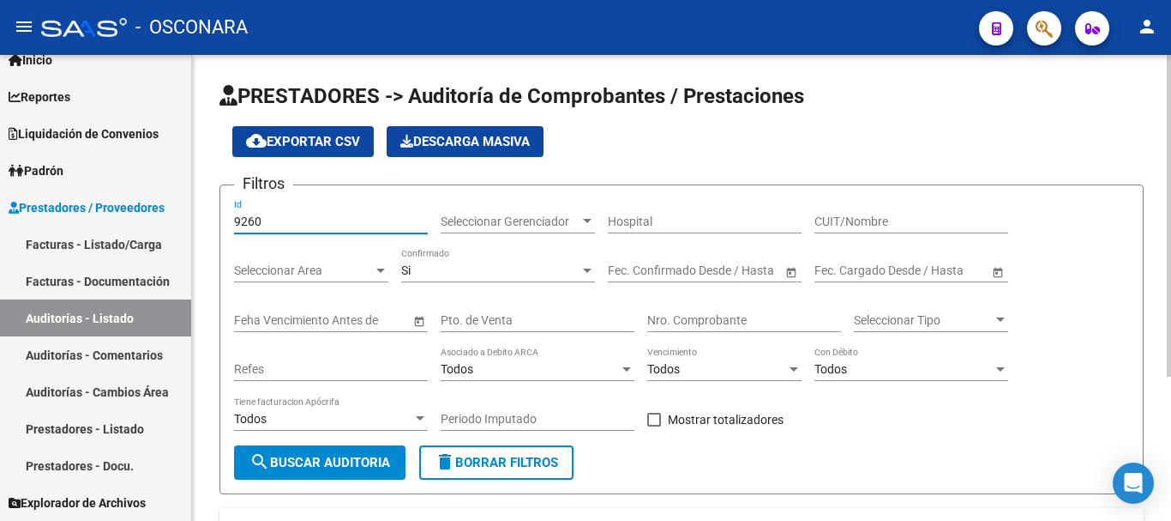
click at [289, 220] on input "9260" at bounding box center [331, 221] width 194 height 15
drag, startPoint x: 250, startPoint y: 218, endPoint x: 300, endPoint y: 220, distance: 49.8
click at [300, 220] on input "9260" at bounding box center [331, 221] width 194 height 15
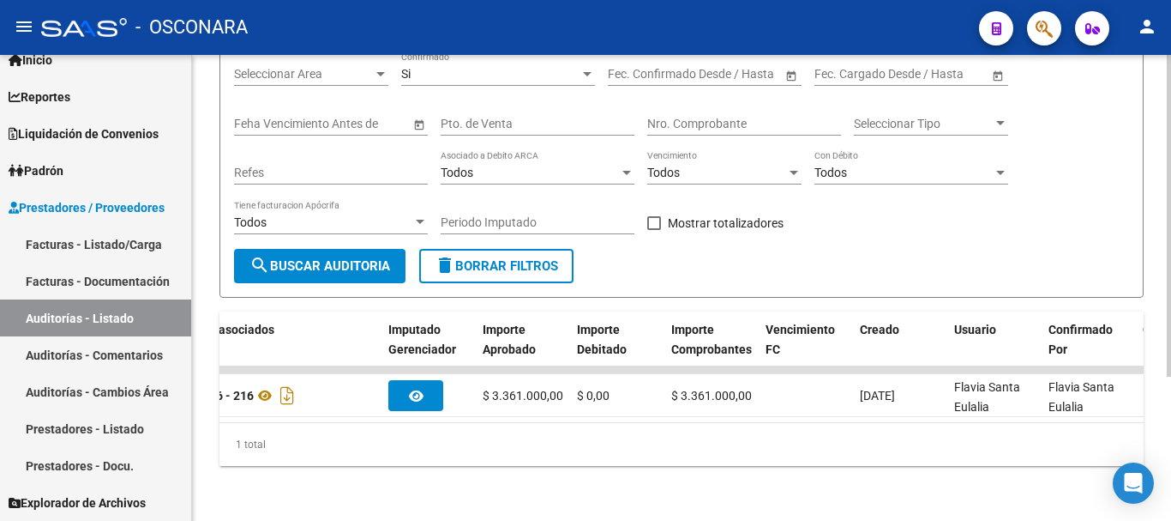
drag, startPoint x: 683, startPoint y: 406, endPoint x: 649, endPoint y: 413, distance: 34.1
click at [649, 413] on datatable-body "assignment 9284 Hospitales de Autogestión ENTE DE RECUPERACION DE FONDOS PARA E…" at bounding box center [682, 394] width 924 height 56
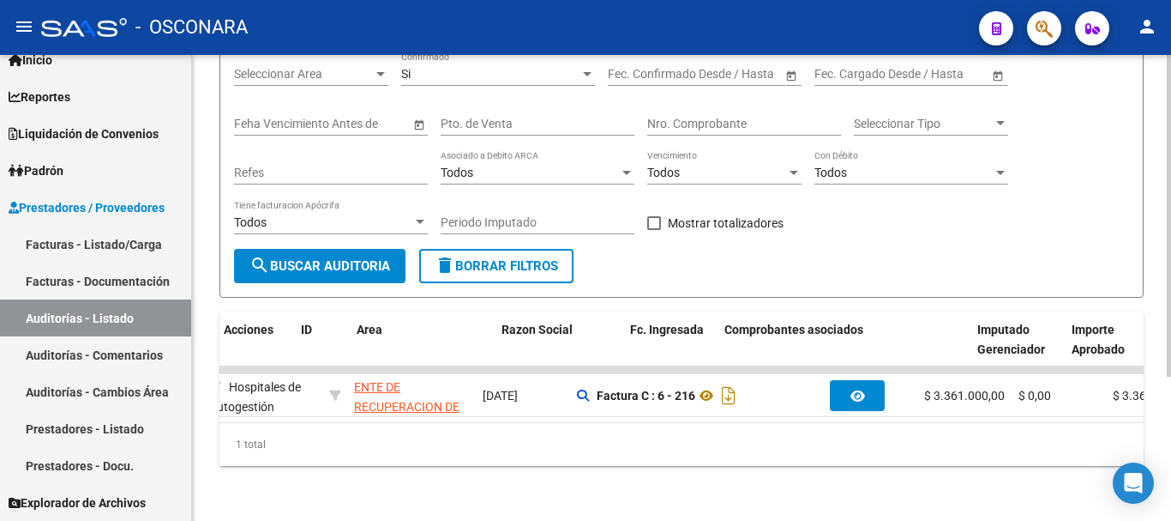
scroll to position [0, 0]
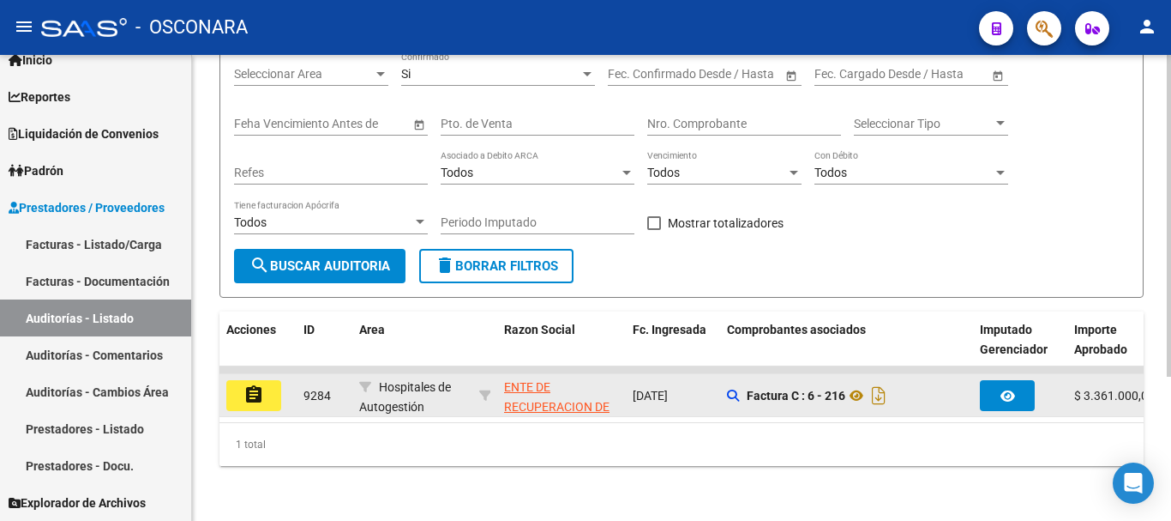
drag, startPoint x: 844, startPoint y: 385, endPoint x: 745, endPoint y: 381, distance: 98.7
click at [745, 382] on div "Factura C : 6 - 216" at bounding box center [846, 395] width 239 height 27
copy div "Factura C : 6 - 216"
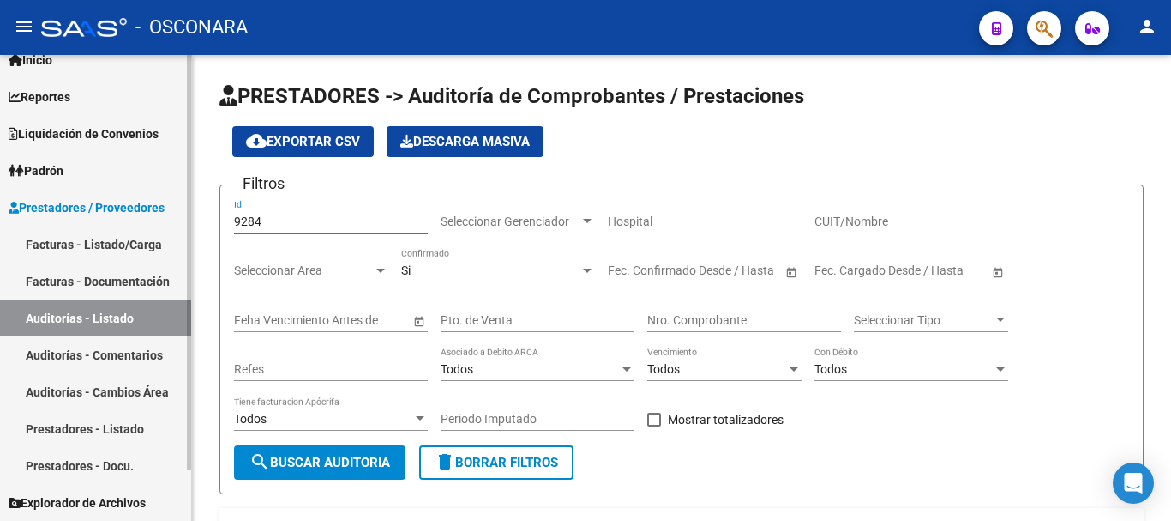
drag, startPoint x: 292, startPoint y: 225, endPoint x: 124, endPoint y: 211, distance: 167.8
click at [124, 211] on mat-sidenav-container "Firma Express Inicio Instructivos Contacto OS Reportes Ingresos Devengados Deta…" at bounding box center [585, 288] width 1171 height 466
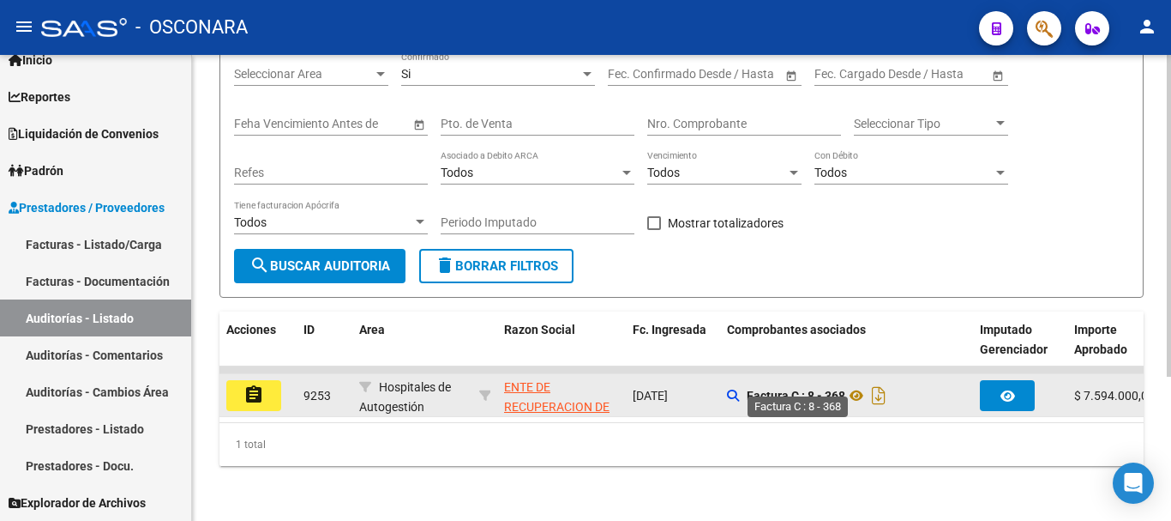
drag, startPoint x: 846, startPoint y: 386, endPoint x: 756, endPoint y: 384, distance: 89.2
click at [757, 388] on strong "Factura C : 8 - 368" at bounding box center [796, 395] width 99 height 14
drag, startPoint x: 747, startPoint y: 383, endPoint x: 843, endPoint y: 378, distance: 96.2
click at [843, 388] on strong "Factura C : 8 - 368" at bounding box center [796, 395] width 99 height 14
copy strong "Factura C : 8 - 368"
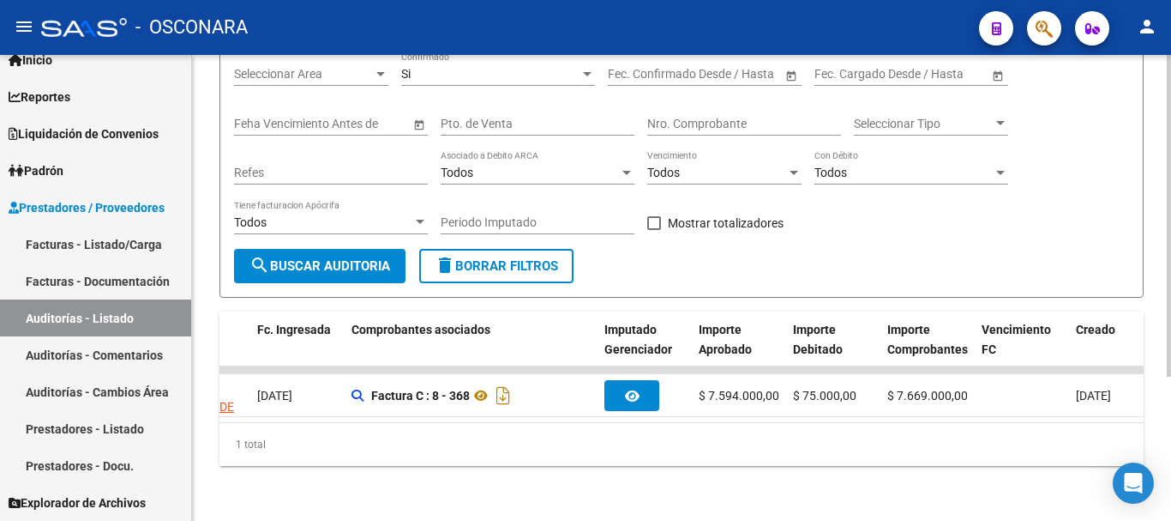
scroll to position [0, 0]
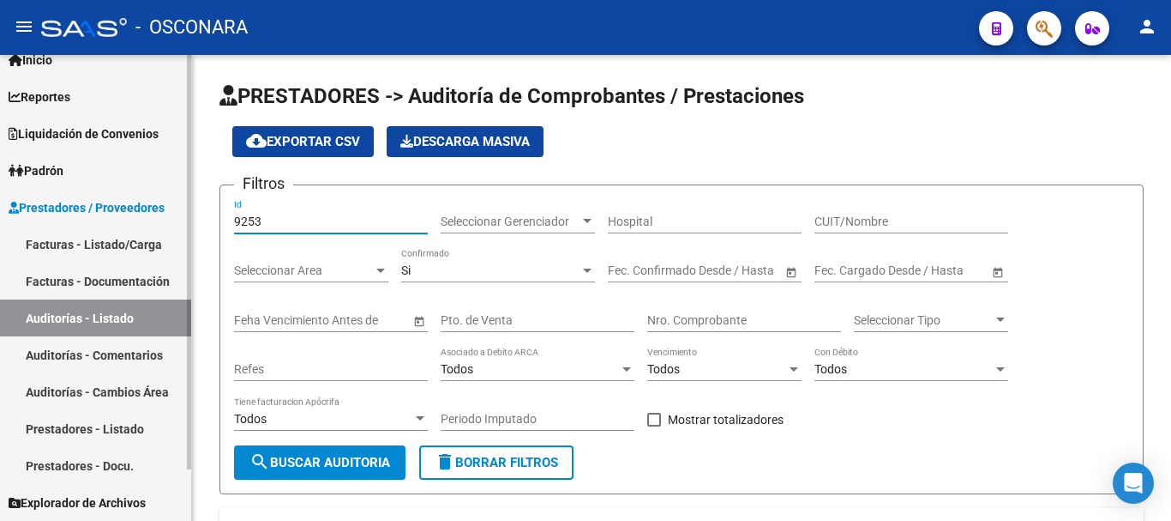
drag, startPoint x: 315, startPoint y: 221, endPoint x: 121, endPoint y: 220, distance: 193.8
click at [121, 220] on mat-sidenav-container "Firma Express Inicio Instructivos Contacto OS Reportes Ingresos Devengados Deta…" at bounding box center [585, 288] width 1171 height 466
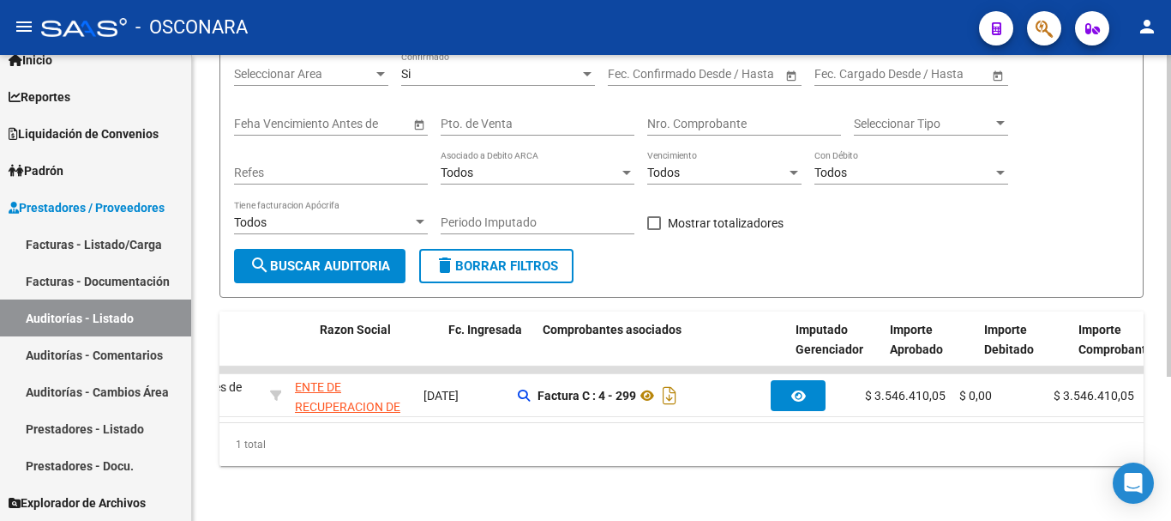
scroll to position [0, 258]
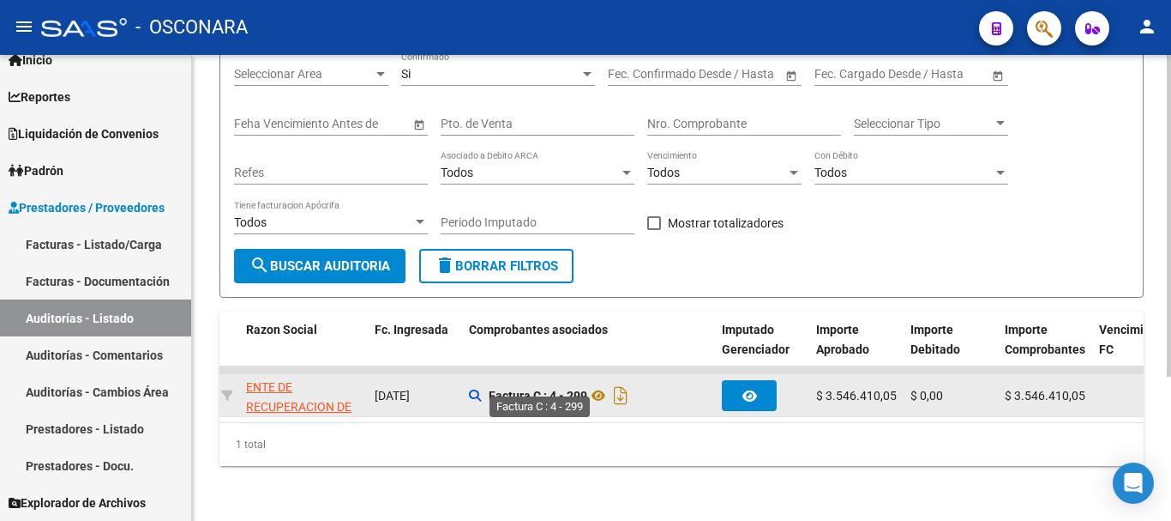
type input "9408"
drag, startPoint x: 585, startPoint y: 384, endPoint x: 488, endPoint y: 378, distance: 97.1
click at [488, 382] on div "Factura C : 4 - 299" at bounding box center [588, 395] width 239 height 27
copy strong "Factura C : 4 - 299"
drag, startPoint x: 894, startPoint y: 388, endPoint x: 840, endPoint y: 387, distance: 53.2
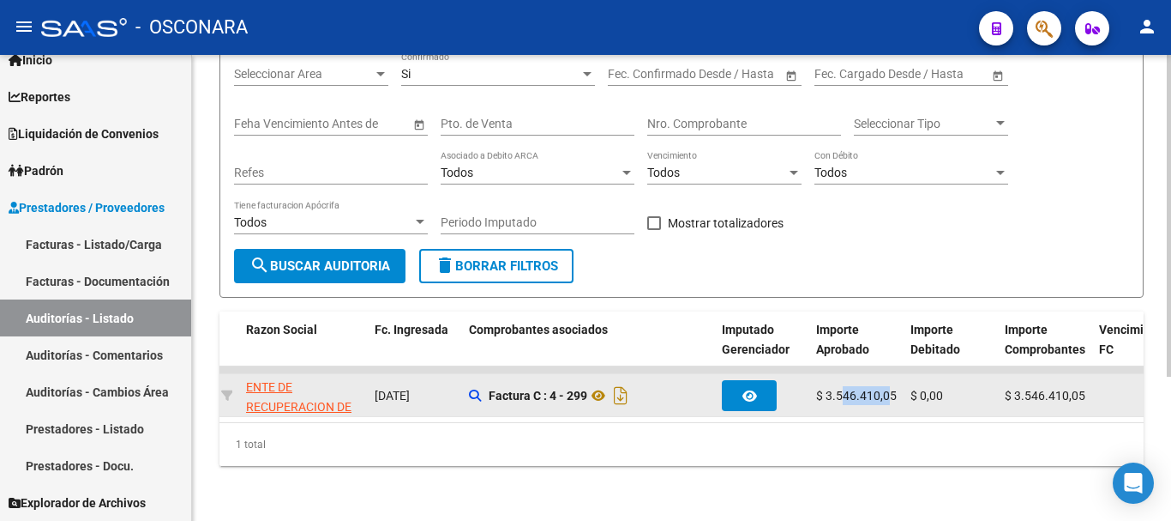
click at [840, 388] on span "$ 3.546.410,05" at bounding box center [856, 395] width 81 height 14
drag, startPoint x: 895, startPoint y: 385, endPoint x: 826, endPoint y: 386, distance: 69.5
click at [826, 388] on span "$ 3.546.410,05" at bounding box center [856, 395] width 81 height 14
copy span "3.546.410,05"
